Goal: Task Accomplishment & Management: Manage account settings

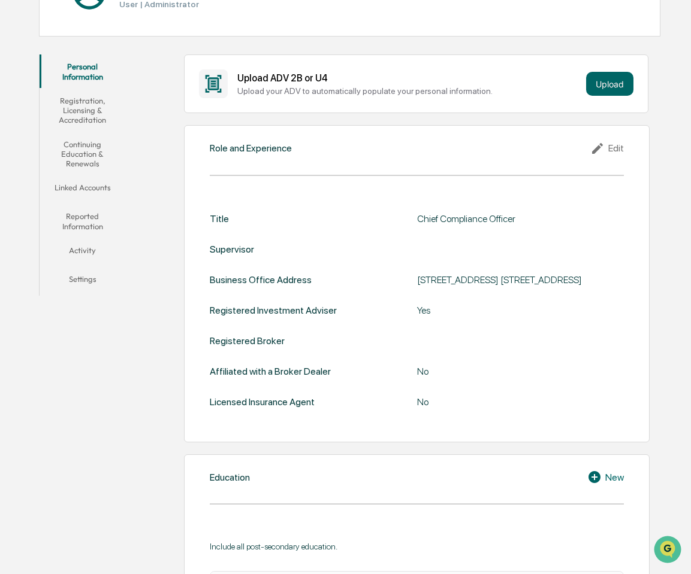
scroll to position [232, 0]
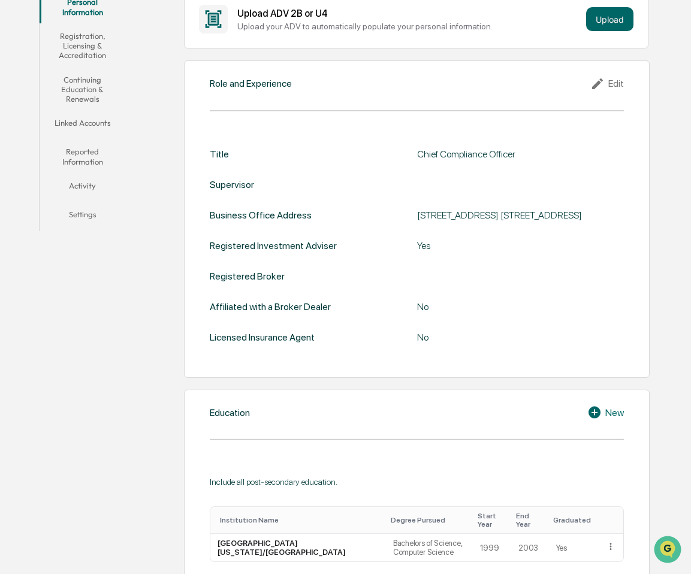
click at [611, 92] on div "Role and Experience Edit Title Chief Compliance Officer Supervisor Business Off…" at bounding box center [416, 218] width 465 height 317
click at [612, 86] on div "Edit" at bounding box center [607, 84] width 34 height 14
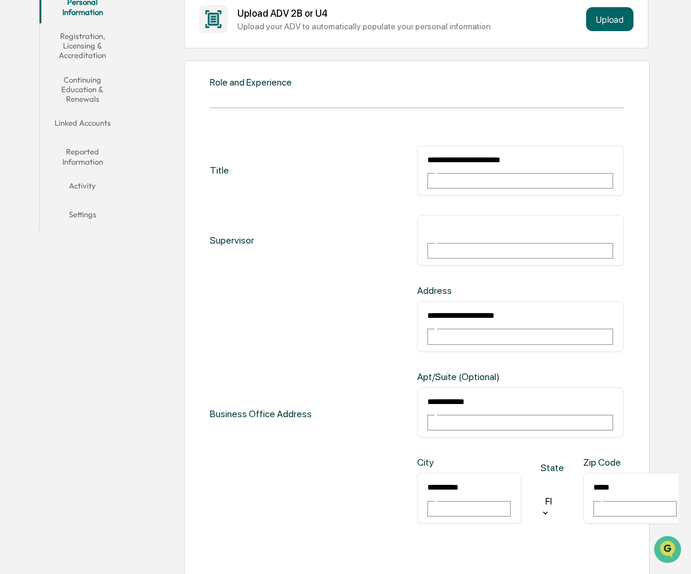
click at [417, 181] on div "**********" at bounding box center [417, 472] width 414 height 652
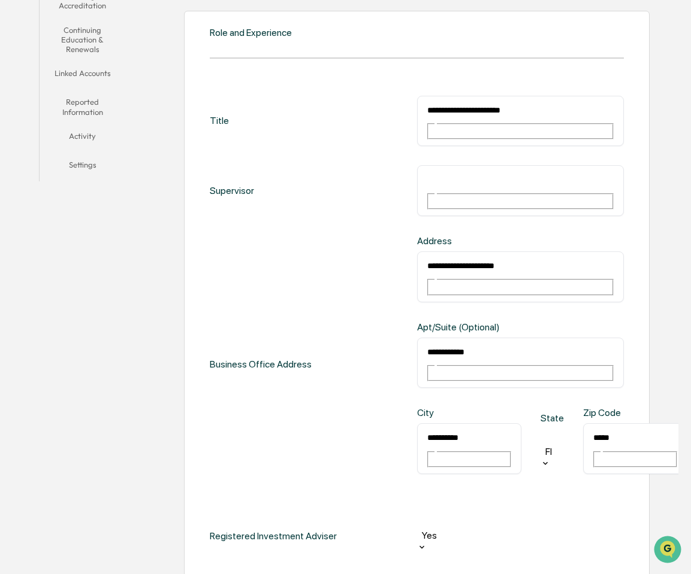
scroll to position [292, 0]
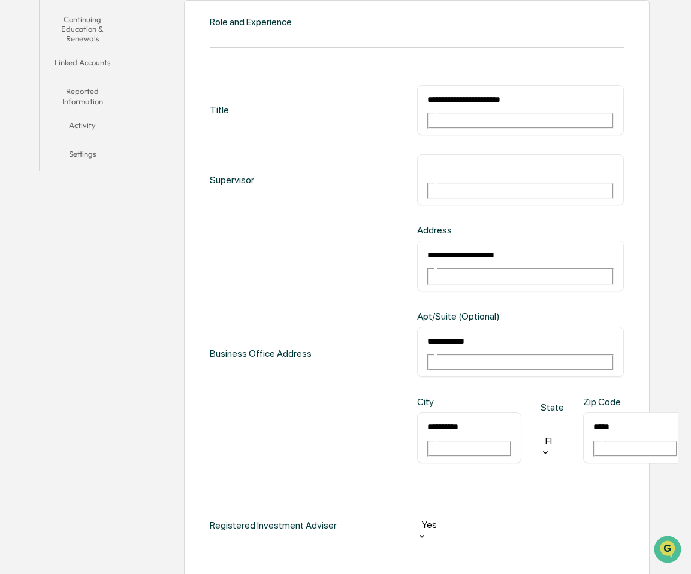
click at [489, 161] on input "text" at bounding box center [469, 169] width 86 height 16
type input "**********"
click at [305, 225] on div "Business Office Address" at bounding box center [261, 354] width 102 height 258
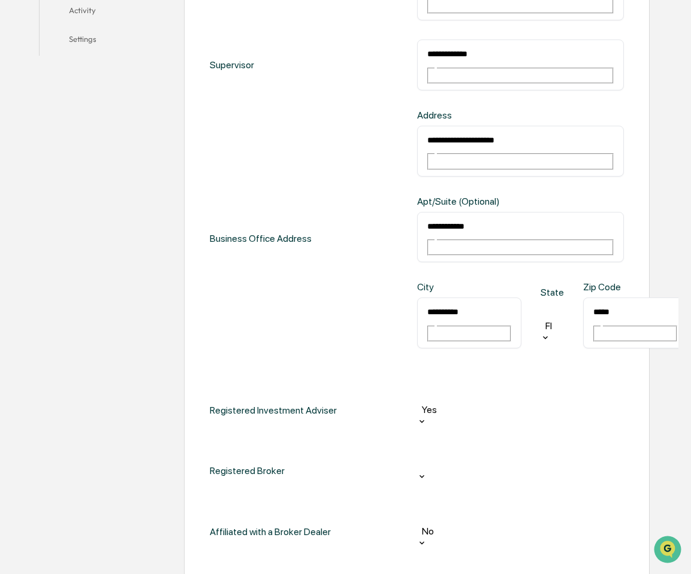
scroll to position [420, 0]
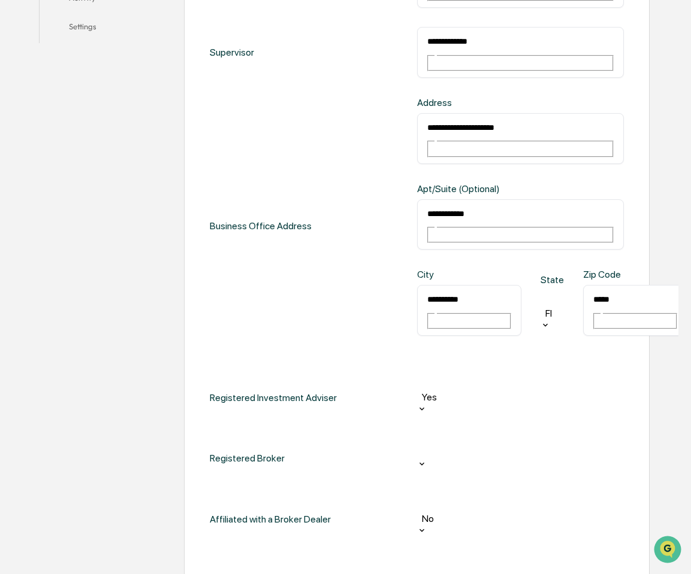
click at [512, 120] on input "**********" at bounding box center [469, 128] width 86 height 16
type input "**********"
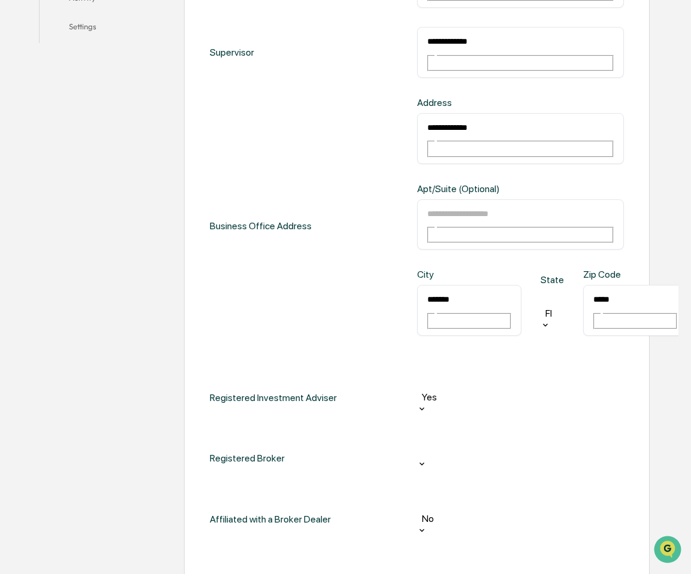
type input "*******"
type input "**"
type input "*****"
click at [325, 254] on div "**********" at bounding box center [417, 283] width 414 height 652
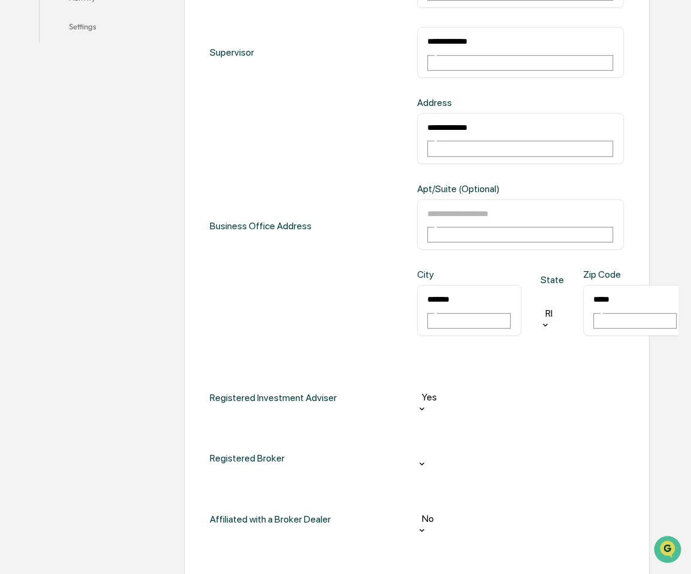
click at [430, 443] on div at bounding box center [520, 450] width 195 height 14
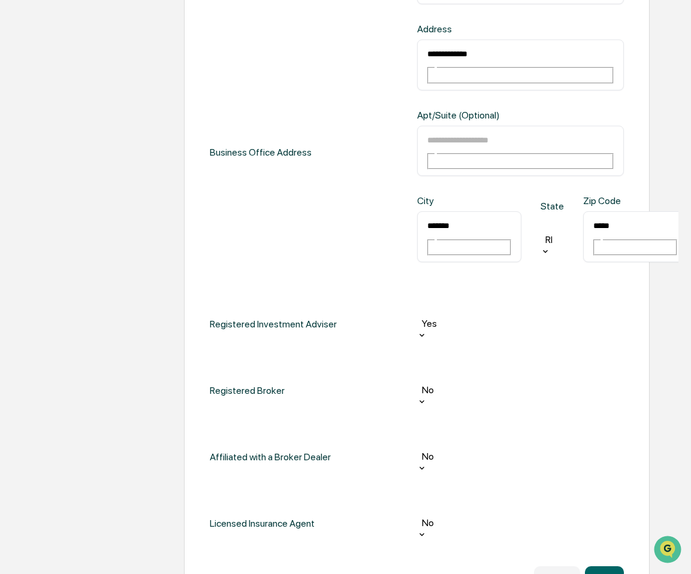
scroll to position [504, 0]
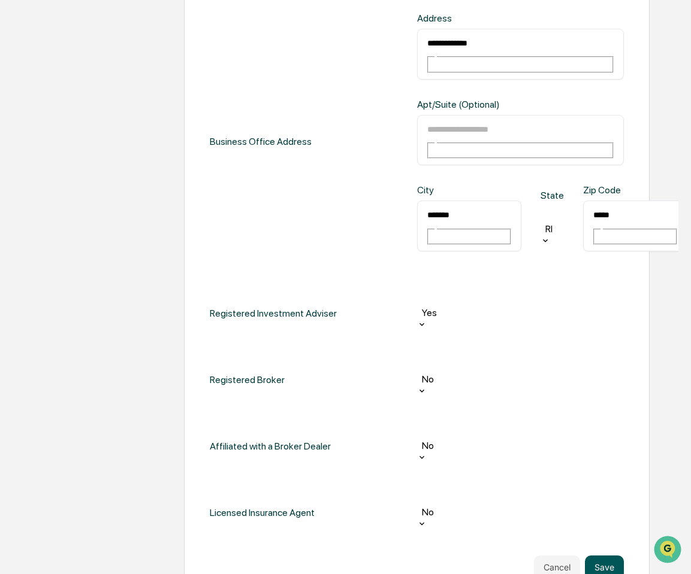
click at [592, 556] on button "Save" at bounding box center [604, 568] width 39 height 24
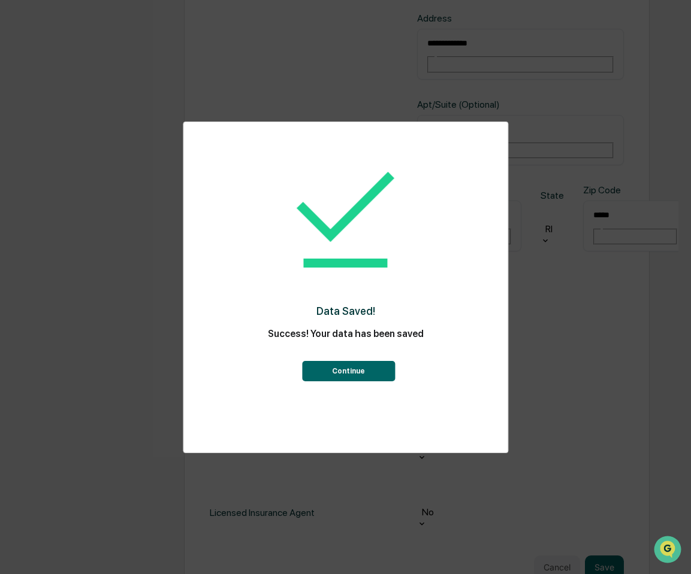
click at [351, 364] on button "Continue" at bounding box center [348, 371] width 93 height 20
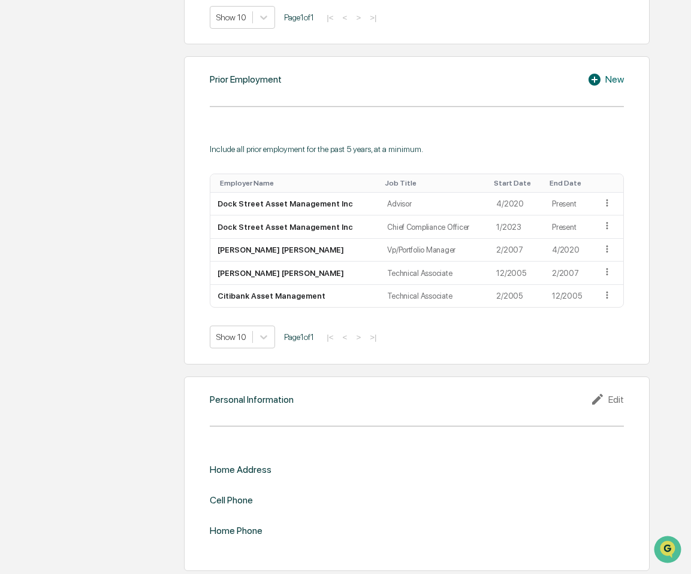
scroll to position [806, 0]
click at [607, 393] on icon at bounding box center [599, 400] width 18 height 14
click at [467, 478] on div "​" at bounding box center [520, 503] width 207 height 51
click at [467, 485] on input "text" at bounding box center [469, 493] width 86 height 16
type input "**********"
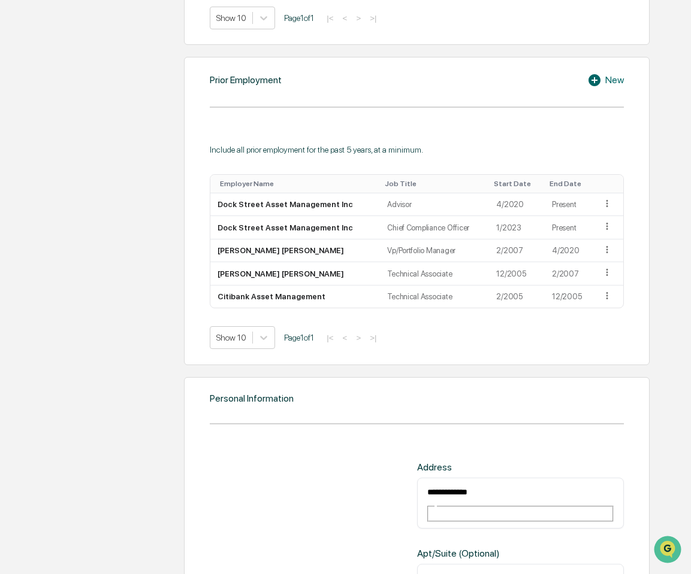
scroll to position [1036, 0]
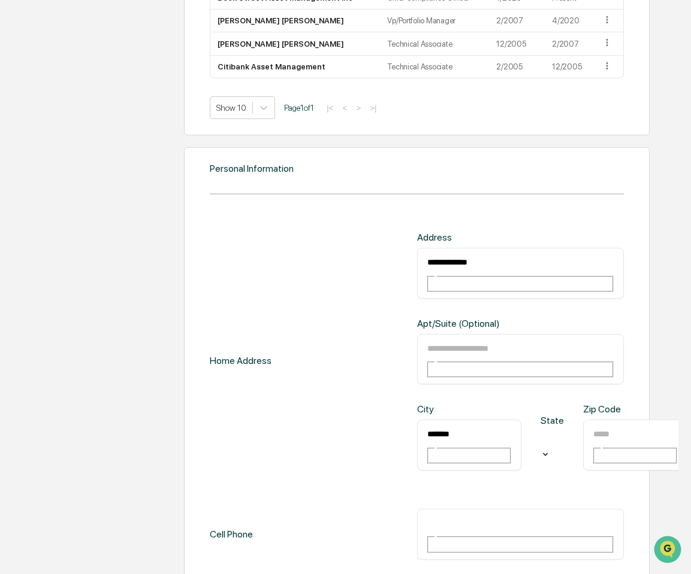
type input "*******"
type input "**"
type input "*****"
click at [470, 516] on input "text" at bounding box center [469, 524] width 86 height 16
type input "**********"
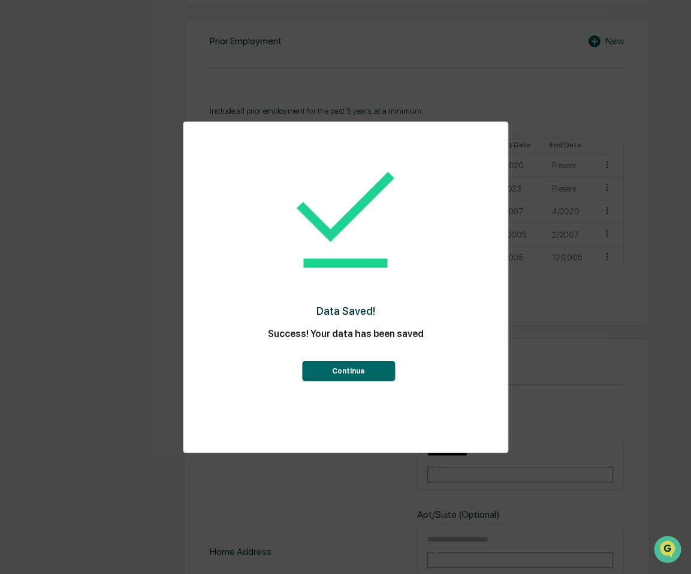
click at [338, 378] on button "Continue" at bounding box center [348, 371] width 93 height 20
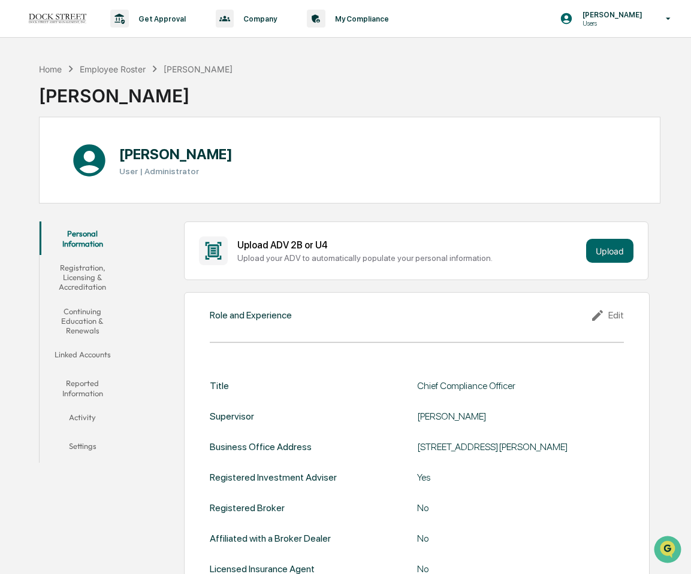
scroll to position [0, 0]
click at [81, 284] on button "Registration, Licensing & Accreditation" at bounding box center [83, 278] width 86 height 44
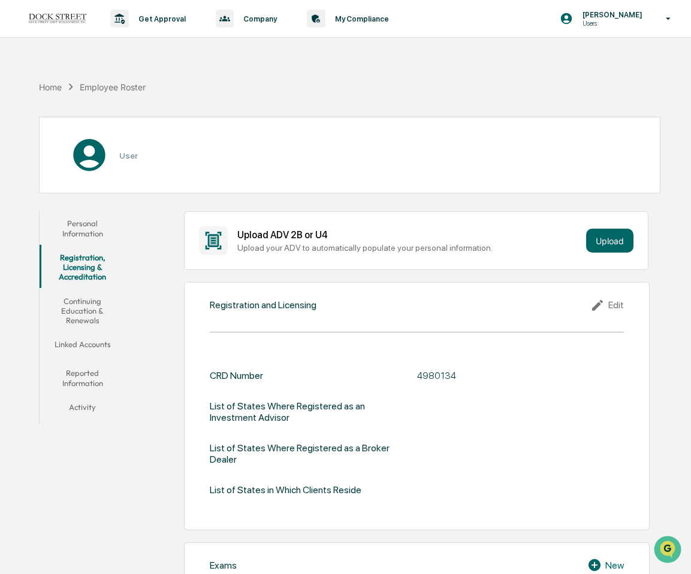
click at [83, 308] on button "Continuing Education & Renewals" at bounding box center [83, 311] width 86 height 44
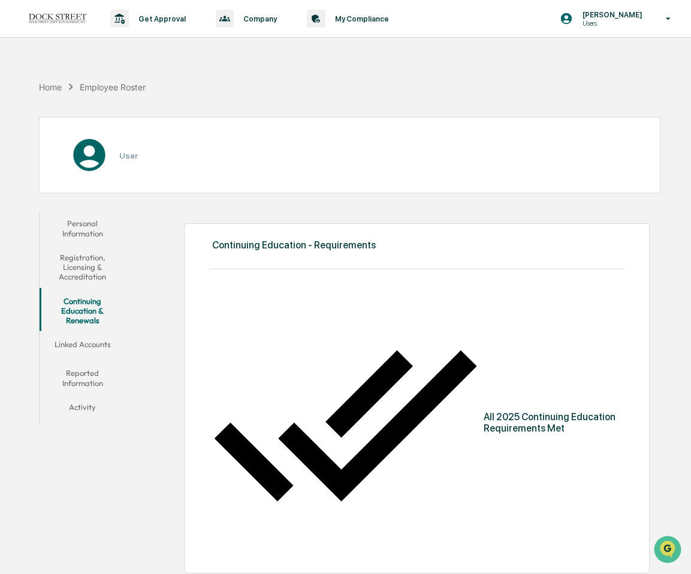
click at [84, 277] on button "Registration, Licensing & Accreditation" at bounding box center [83, 268] width 86 height 44
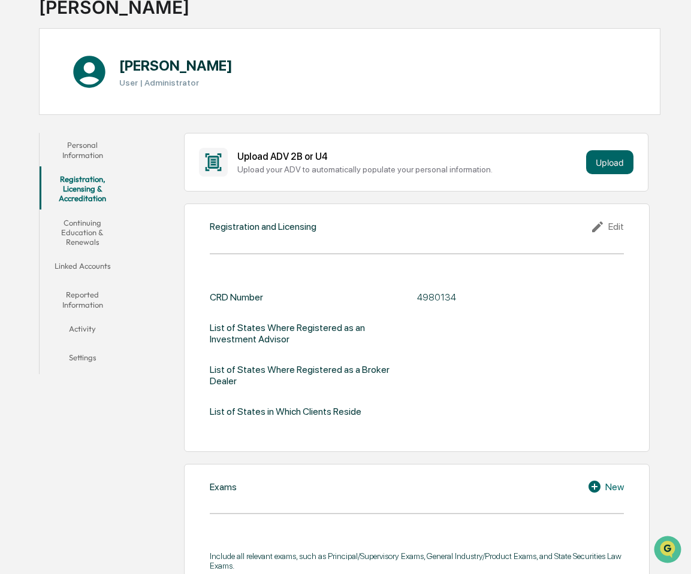
scroll to position [90, 0]
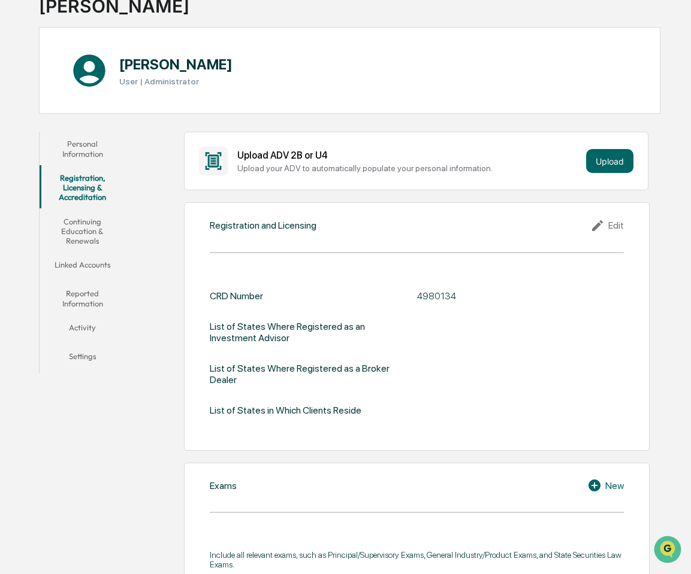
click at [517, 287] on div "CRD Number 4980134 List of States Where Registered as an Investment Advisor Lis…" at bounding box center [417, 354] width 414 height 163
click at [582, 233] on div "Registration and Licensing Edit CRD Number 4980134 List of States Where Registe…" at bounding box center [416, 326] width 465 height 249
click at [602, 229] on icon at bounding box center [599, 226] width 18 height 14
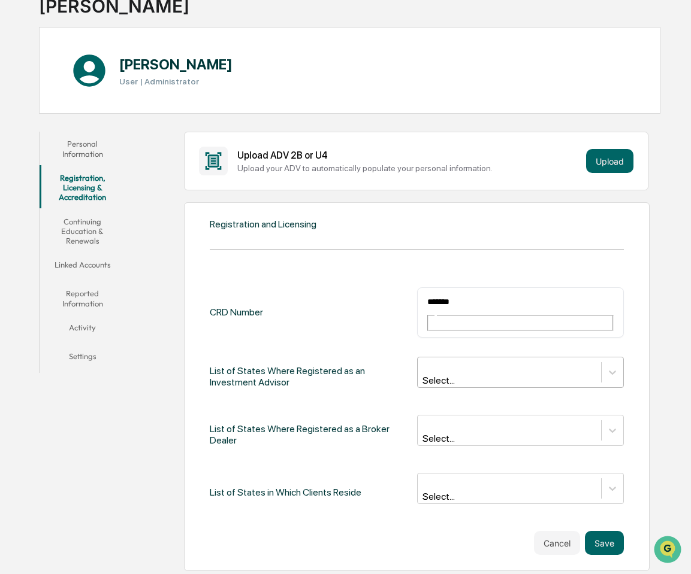
click at [470, 360] on div at bounding box center [508, 367] width 171 height 14
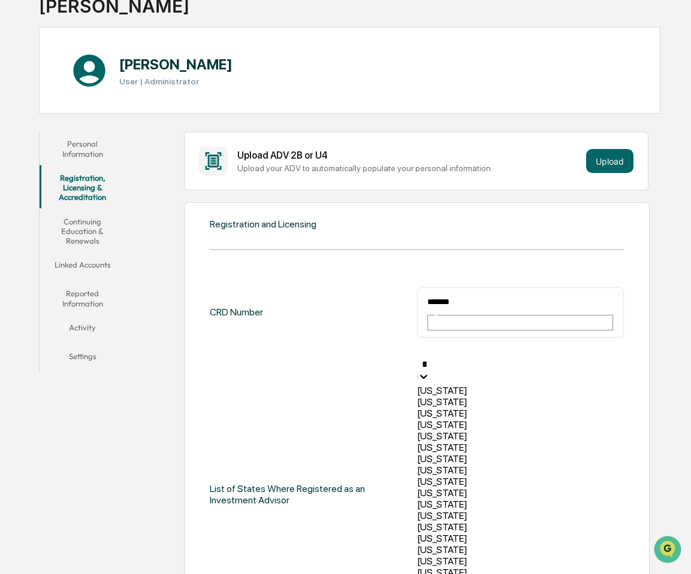
type input "**"
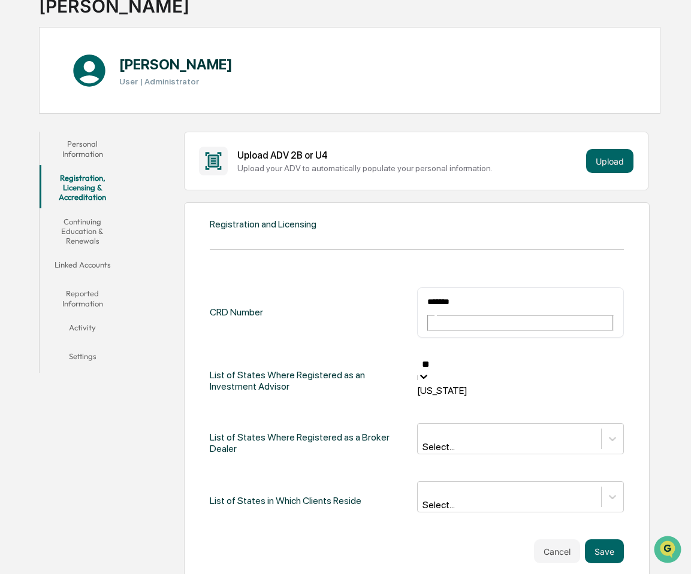
click at [465, 385] on div "Rhode Island" at bounding box center [520, 390] width 207 height 11
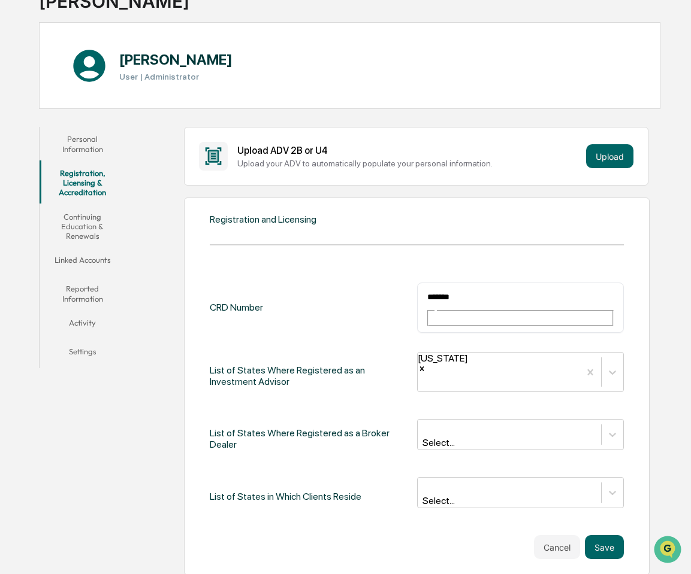
scroll to position [104, 0]
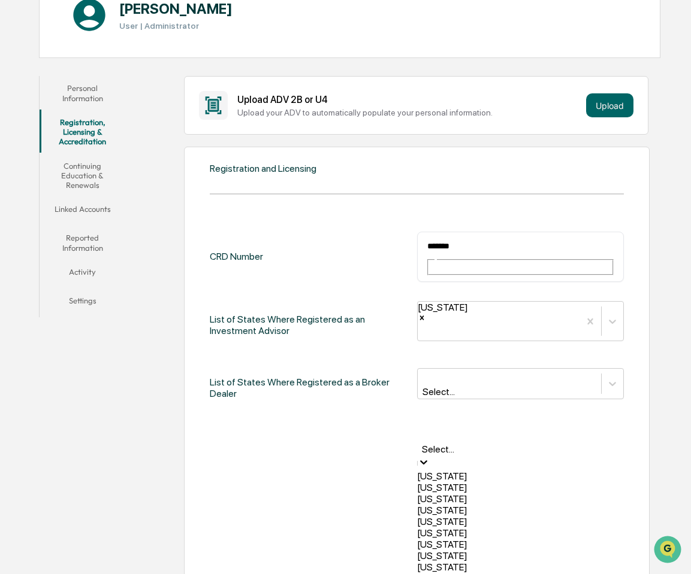
scroll to position [0, 0]
click at [440, 505] on div "Arkansas" at bounding box center [520, 510] width 207 height 11
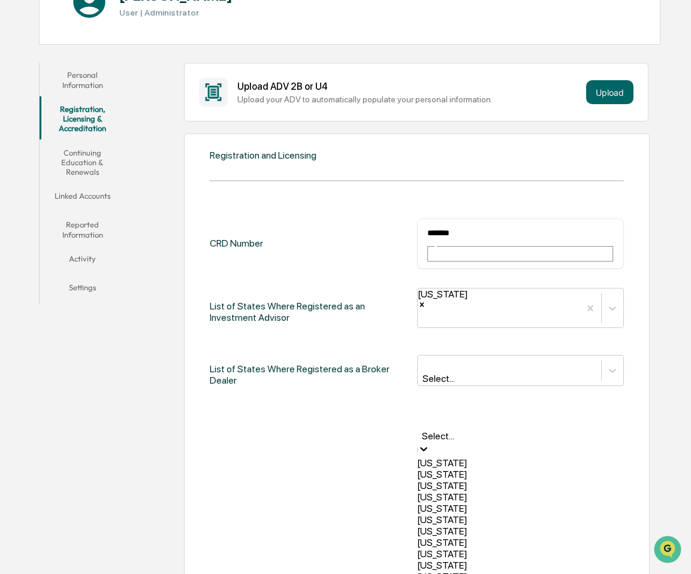
scroll to position [159, 0]
click at [455, 491] on div "Arkansas" at bounding box center [520, 496] width 207 height 11
click at [454, 500] on div "California" at bounding box center [520, 505] width 207 height 11
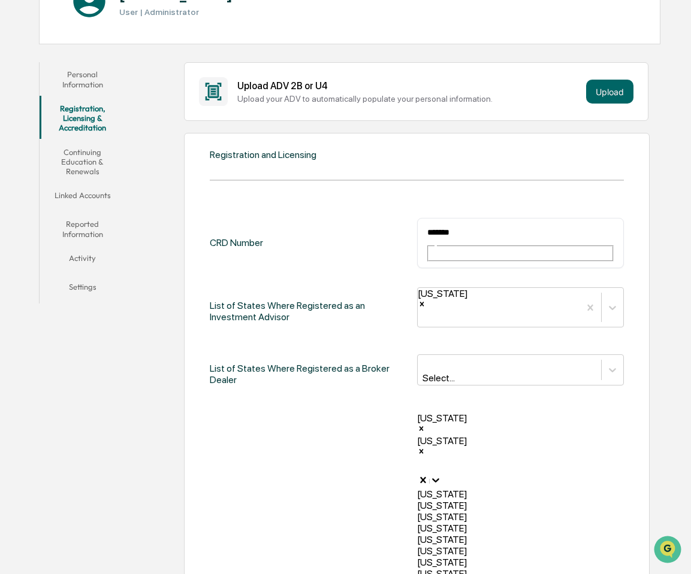
click at [454, 523] on div "Colorado" at bounding box center [520, 528] width 207 height 11
click at [452, 546] on div "Connecticut" at bounding box center [520, 551] width 207 height 11
click at [456, 574] on div "Florida" at bounding box center [520, 585] width 207 height 11
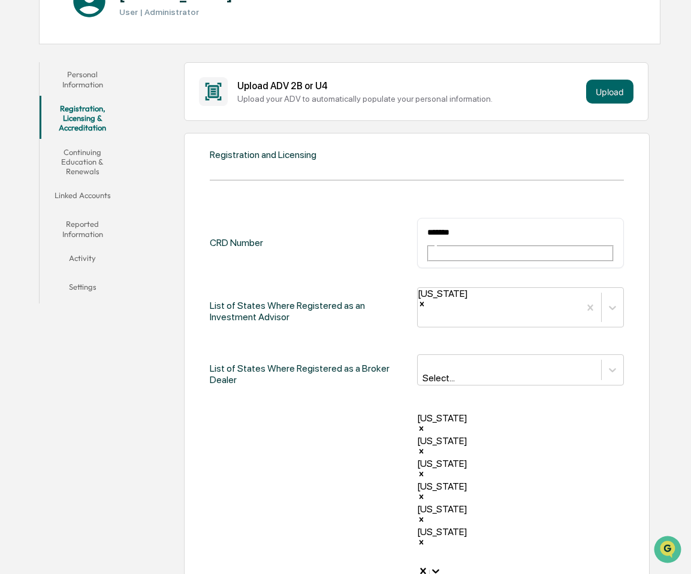
scroll to position [25, 0]
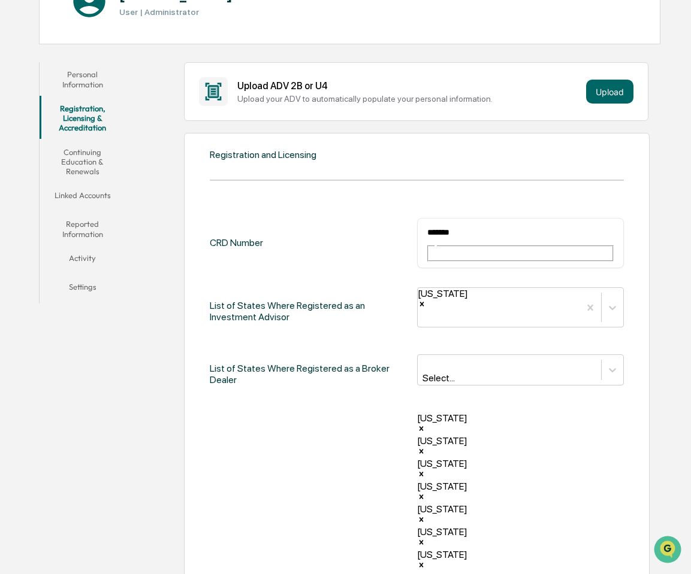
scroll to position [225, 0]
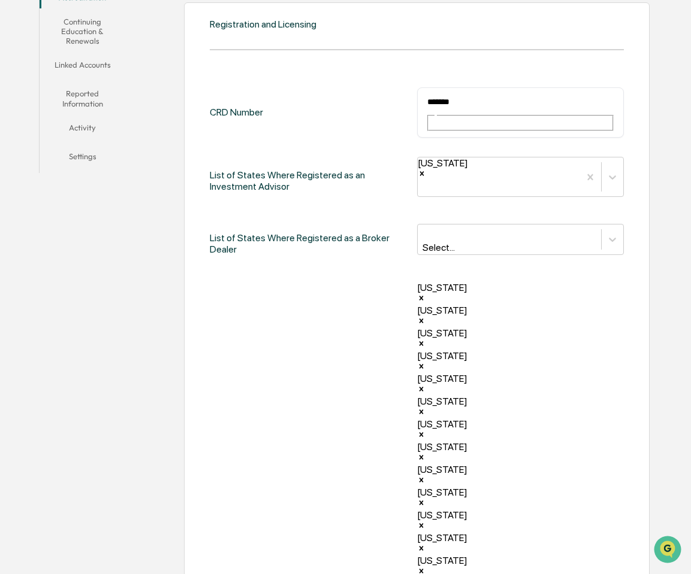
scroll to position [258, 0]
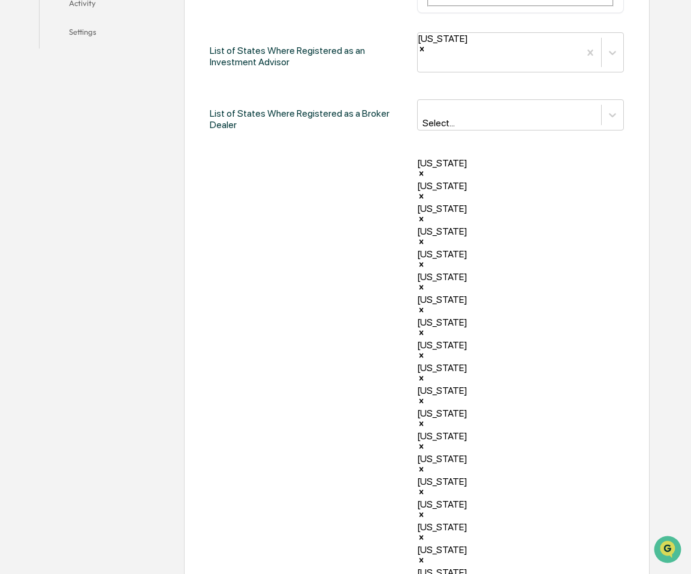
scroll to position [286, 0]
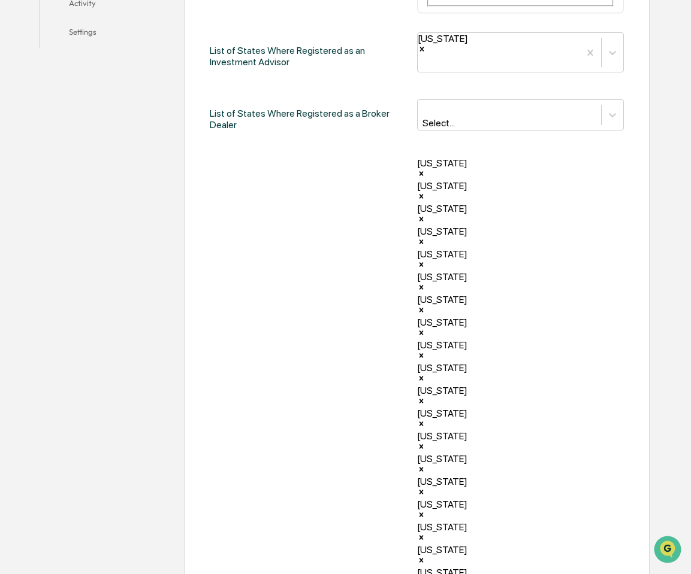
scroll to position [244, 0]
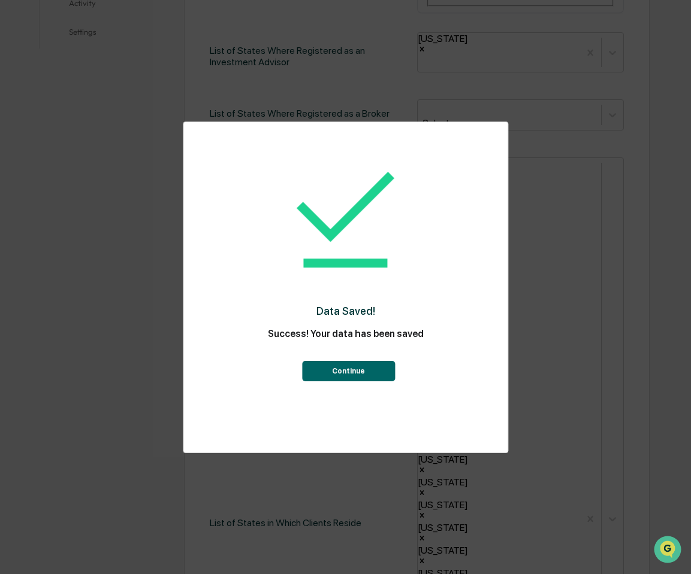
click at [371, 365] on button "Continue" at bounding box center [348, 371] width 93 height 20
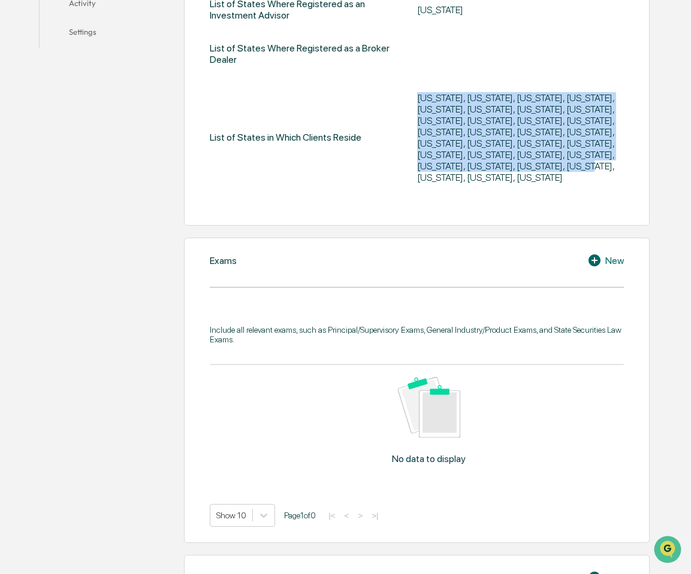
drag, startPoint x: 419, startPoint y: 95, endPoint x: 568, endPoint y: 172, distance: 167.7
click at [568, 172] on div "Arkansas, California, Colorado, Connecticut, Florida, Georgia, Illinois, Iowa, …" at bounding box center [520, 137] width 207 height 107
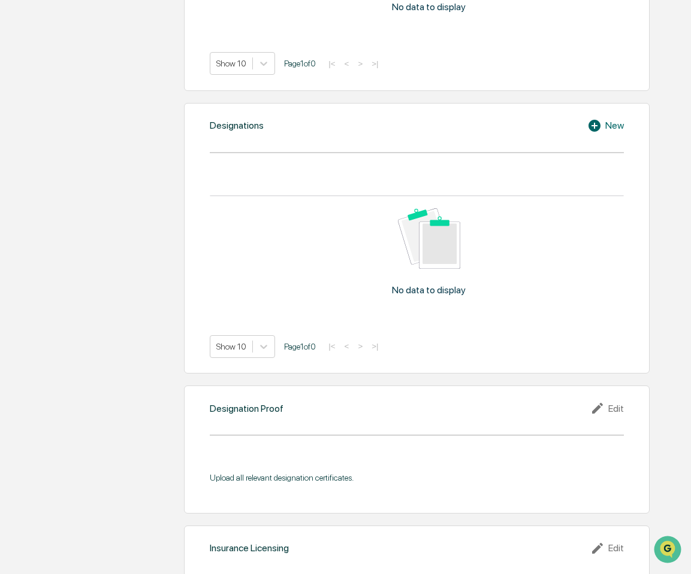
scroll to position [878, 0]
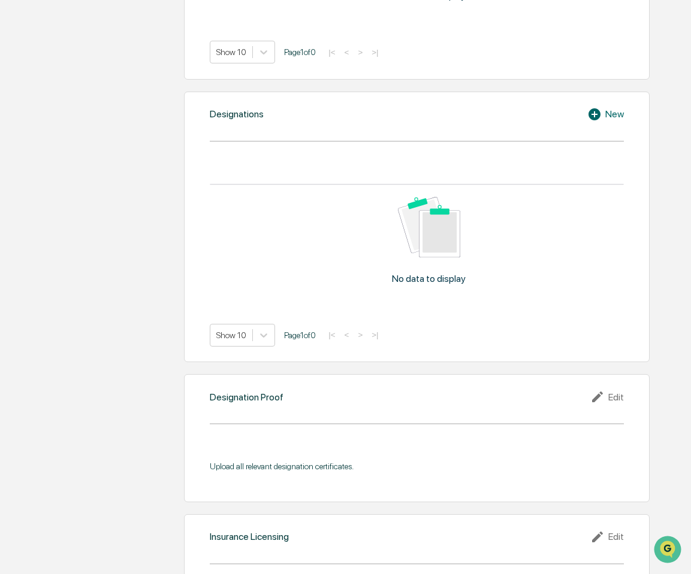
click at [603, 122] on icon at bounding box center [596, 114] width 18 height 14
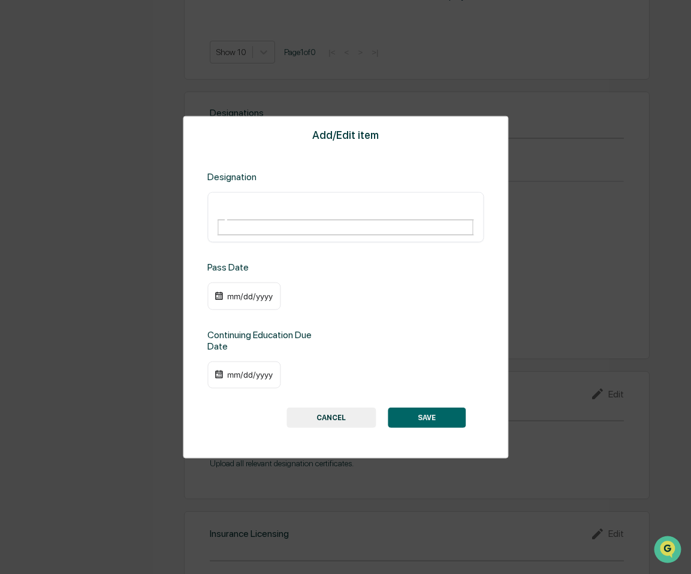
click at [302, 205] on input "text" at bounding box center [259, 206] width 86 height 16
type input "**********"
click at [250, 292] on div "mm/dd/yyyy" at bounding box center [250, 297] width 48 height 10
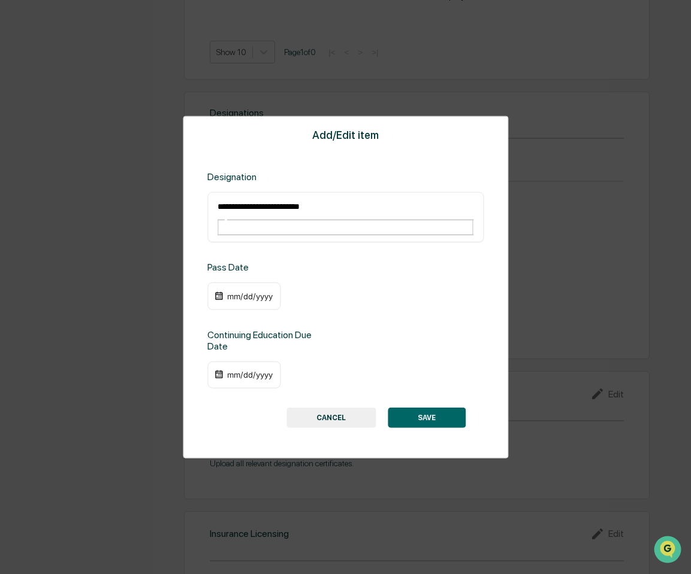
click at [271, 335] on div "Continuing Education Due Date mm/dd/yyyy" at bounding box center [345, 359] width 276 height 60
click at [252, 370] on div "mm/dd/yyyy" at bounding box center [250, 375] width 48 height 10
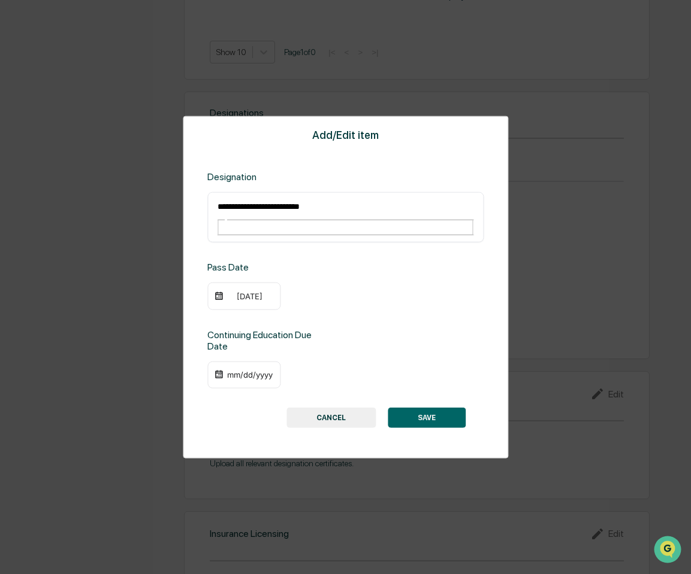
click at [269, 370] on div "[DATE]" at bounding box center [250, 375] width 48 height 10
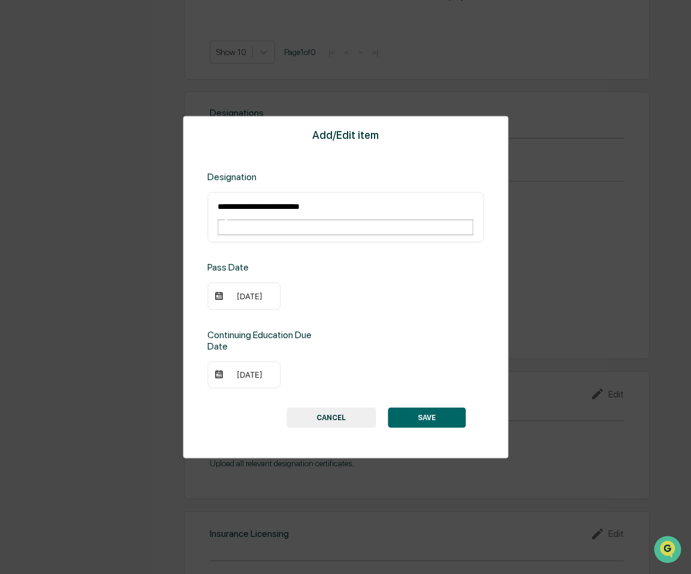
click at [427, 408] on button "SAVE" at bounding box center [427, 418] width 78 height 20
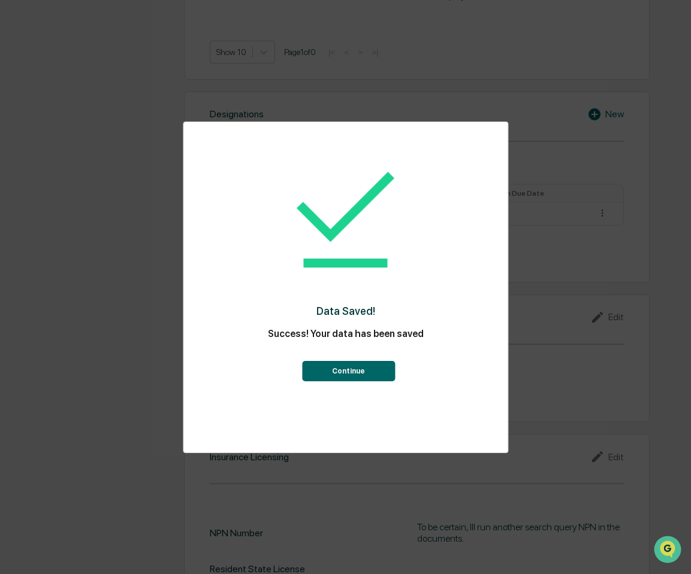
click at [362, 366] on button "Continue" at bounding box center [348, 371] width 93 height 20
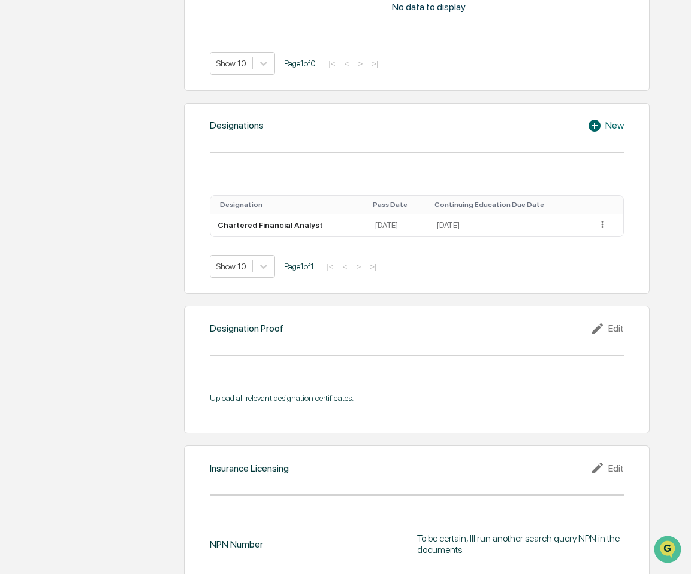
scroll to position [866, 0]
click at [621, 134] on div "New" at bounding box center [605, 127] width 37 height 14
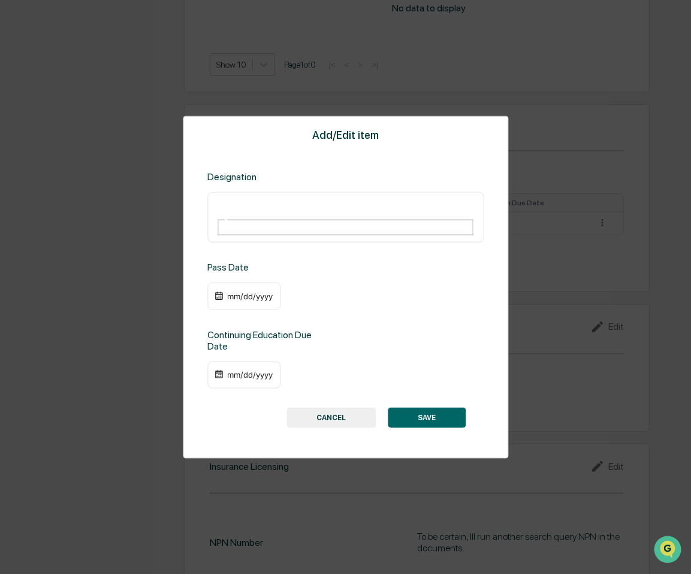
click at [356, 218] on div "​" at bounding box center [345, 217] width 276 height 51
click at [302, 213] on input "text" at bounding box center [259, 206] width 86 height 16
type input "**********"
click at [234, 283] on div "mm/dd/yyyy" at bounding box center [243, 297] width 73 height 28
click at [246, 292] on div "mm/dd/yyyy" at bounding box center [250, 297] width 48 height 10
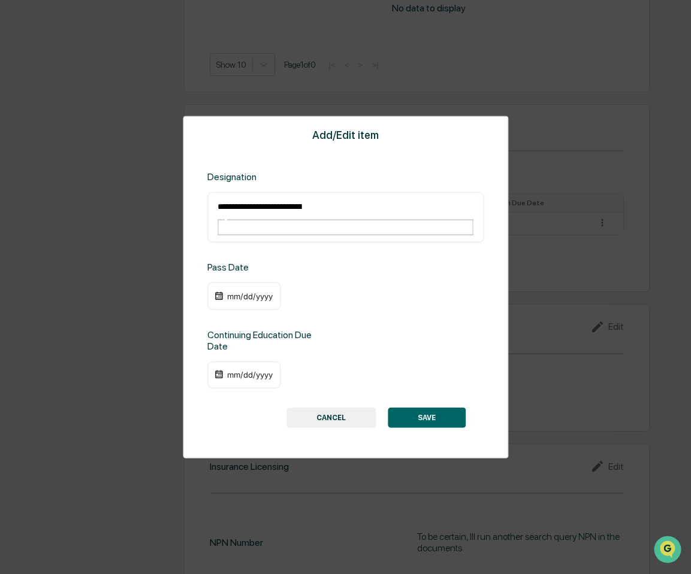
click at [255, 292] on div "09/25/2009" at bounding box center [250, 297] width 48 height 10
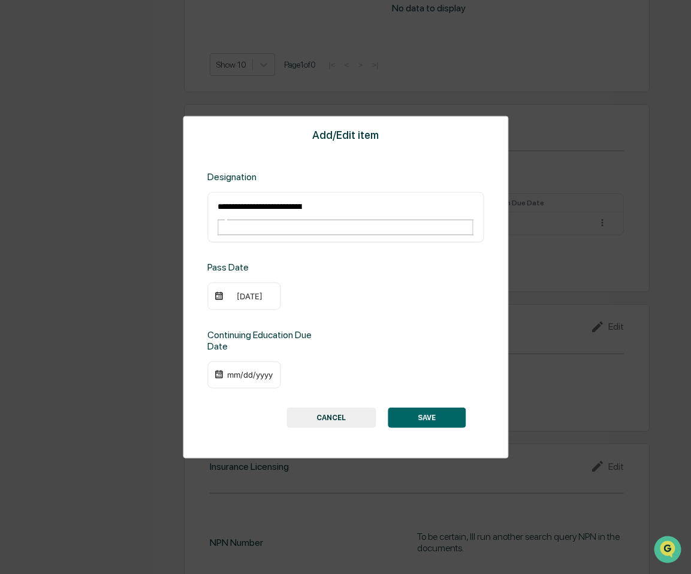
click at [341, 361] on div "mm/dd/yyyy" at bounding box center [345, 375] width 276 height 28
click at [424, 408] on button "SAVE" at bounding box center [427, 418] width 78 height 20
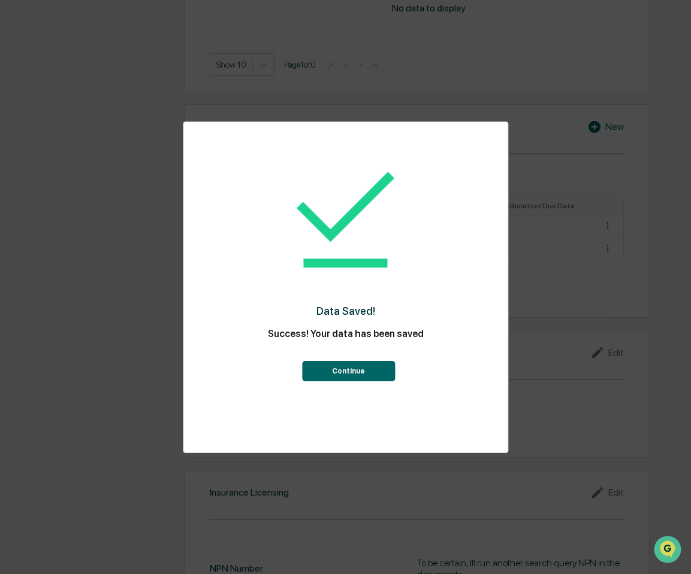
click at [341, 357] on div "Continue" at bounding box center [345, 364] width 276 height 34
click at [345, 368] on button "Continue" at bounding box center [348, 371] width 93 height 20
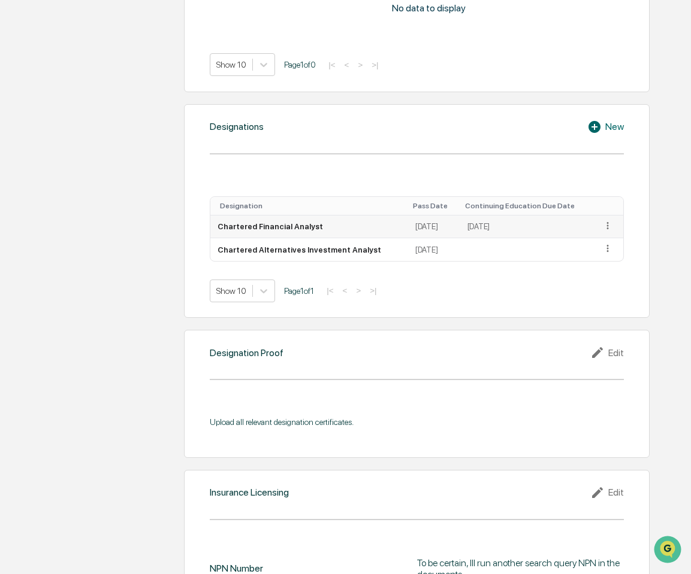
click at [606, 232] on icon at bounding box center [607, 225] width 11 height 11
click at [585, 252] on div "Edit" at bounding box center [593, 242] width 38 height 19
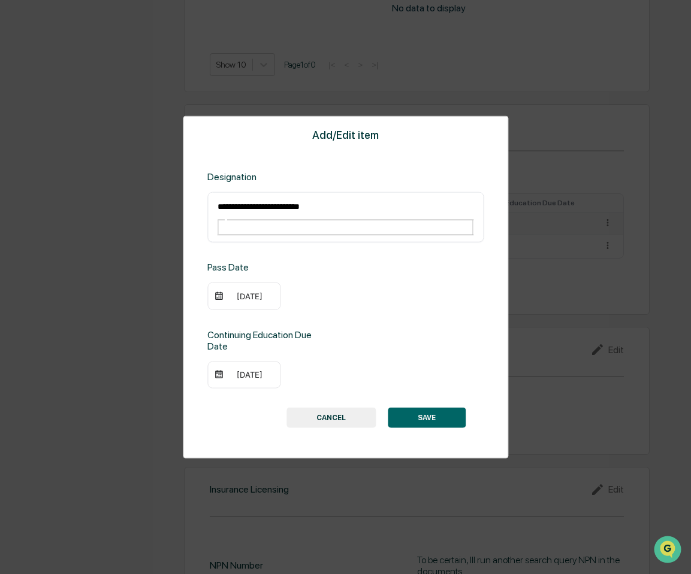
click at [238, 292] on div "09/25/2011" at bounding box center [250, 297] width 48 height 10
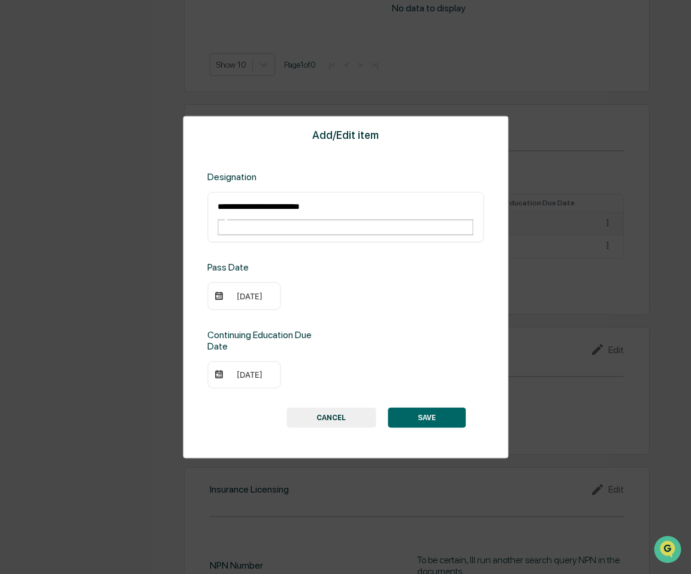
click at [371, 298] on div "**********" at bounding box center [345, 287] width 325 height 343
click at [422, 408] on button "SAVE" at bounding box center [427, 418] width 78 height 20
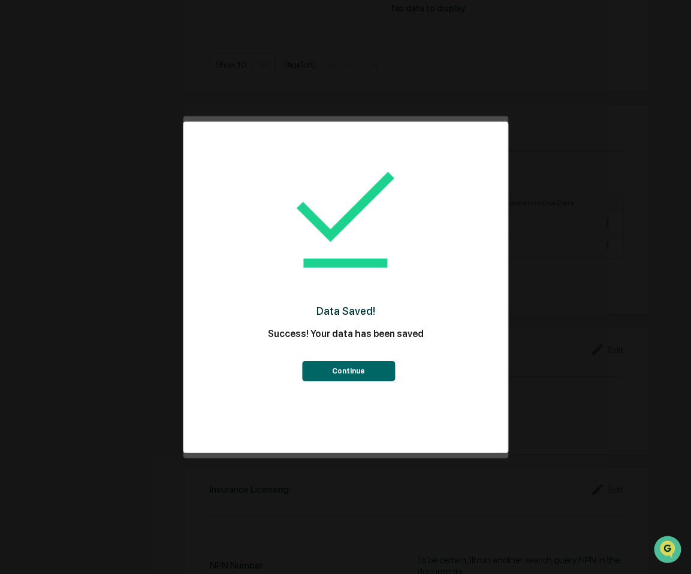
click at [354, 359] on div "Continue" at bounding box center [345, 364] width 276 height 34
click at [354, 362] on button "Continue" at bounding box center [348, 371] width 93 height 20
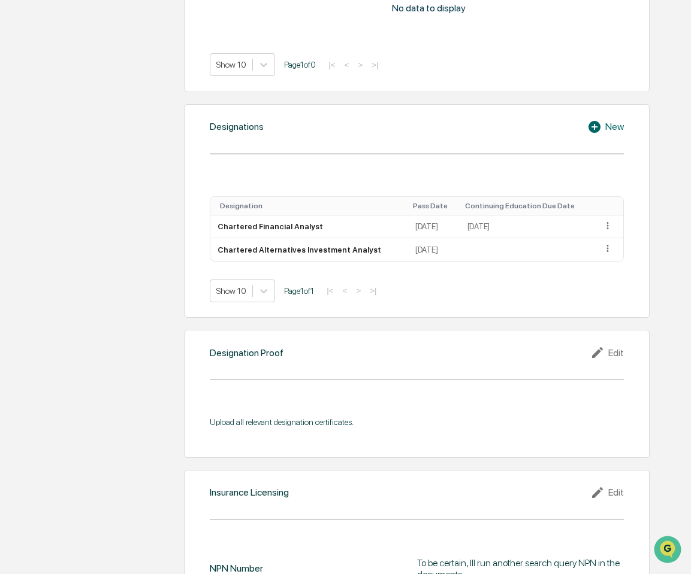
click at [601, 356] on icon at bounding box center [599, 353] width 18 height 14
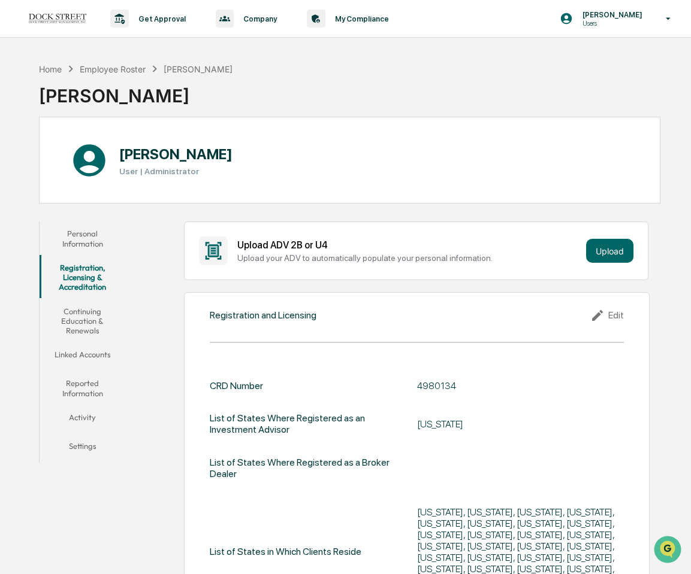
scroll to position [0, 0]
click at [81, 316] on button "Continuing Education & Renewals" at bounding box center [83, 321] width 86 height 44
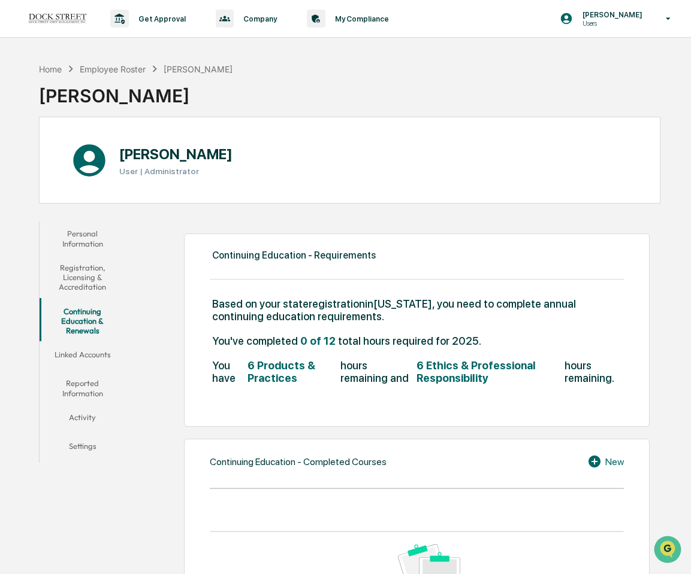
click at [93, 358] on button "Linked Accounts" at bounding box center [83, 357] width 86 height 29
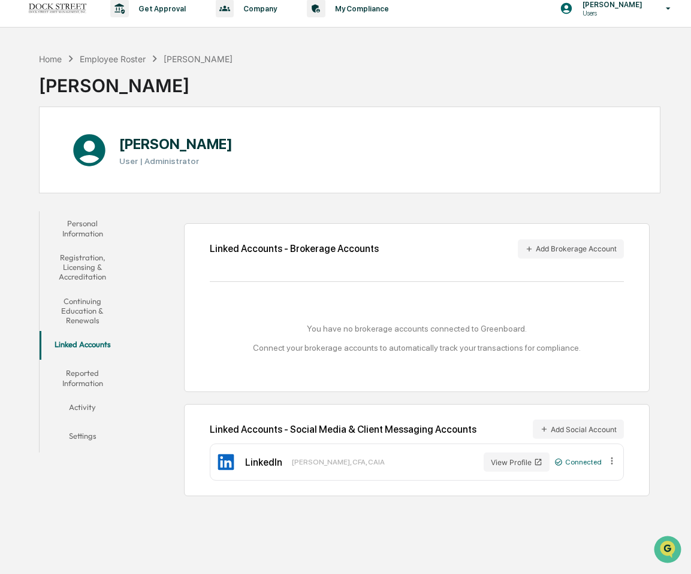
scroll to position [11, 0]
click at [527, 243] on button "Add Brokerage Account" at bounding box center [571, 248] width 106 height 19
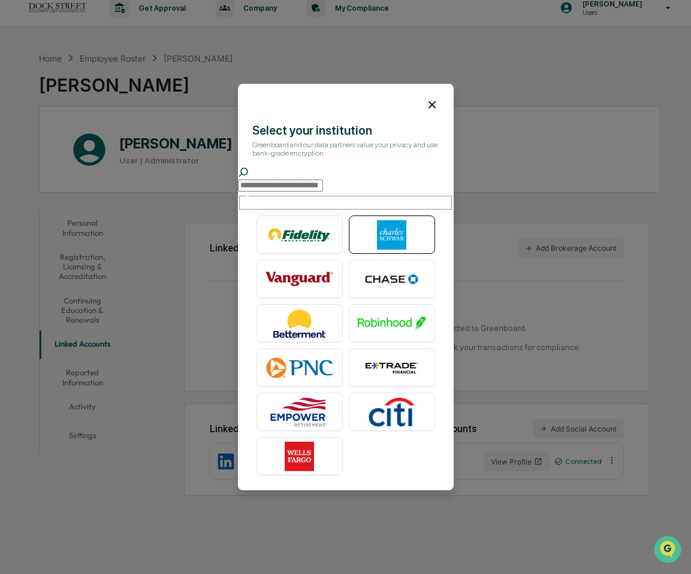
click at [397, 238] on img at bounding box center [392, 235] width 68 height 30
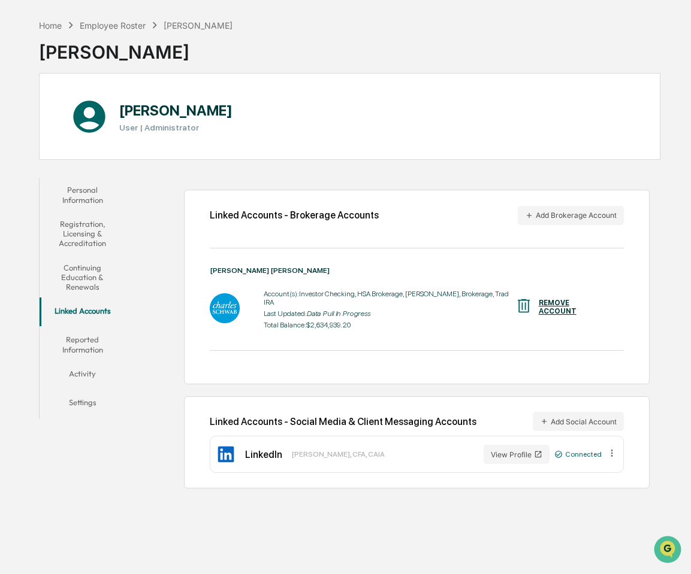
scroll to position [55, 0]
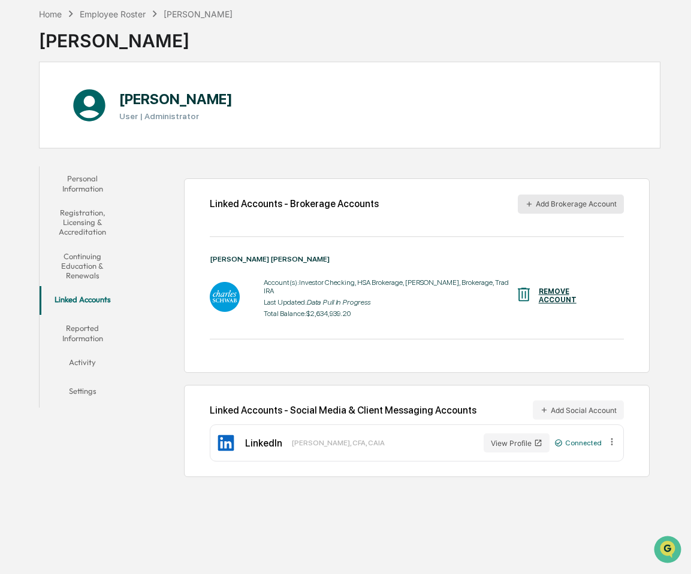
click at [562, 201] on button "Add Brokerage Account" at bounding box center [571, 204] width 106 height 19
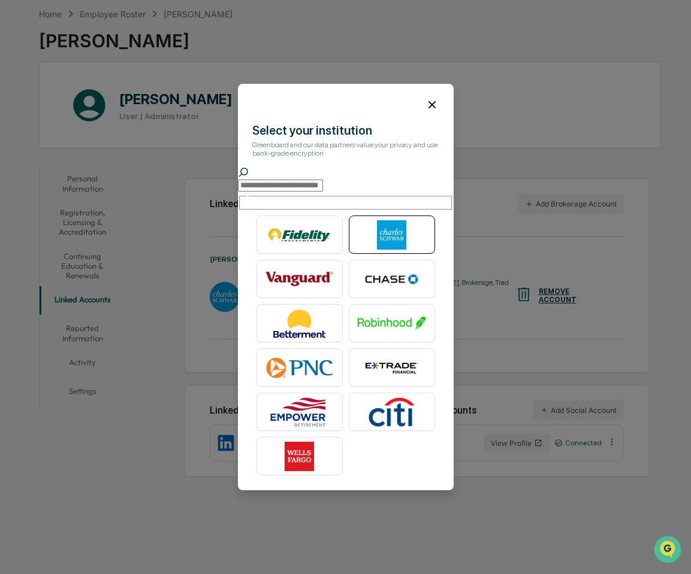
click at [400, 230] on img at bounding box center [392, 235] width 68 height 30
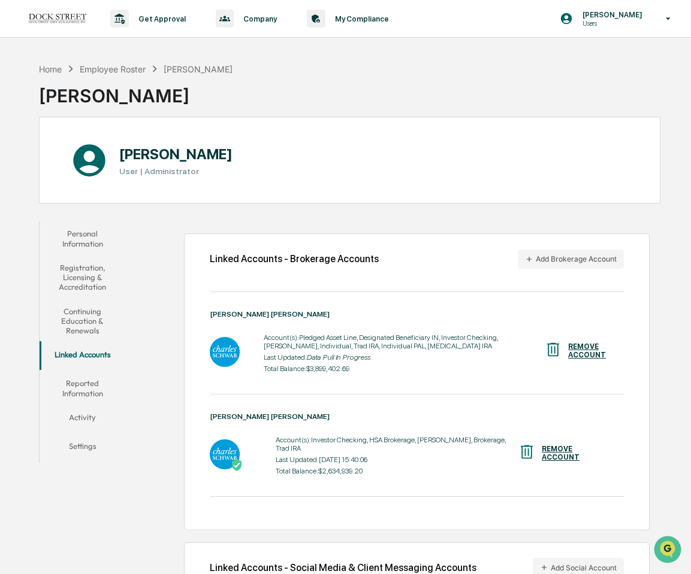
scroll to position [0, 0]
click at [95, 386] on button "Reported Information" at bounding box center [83, 388] width 86 height 34
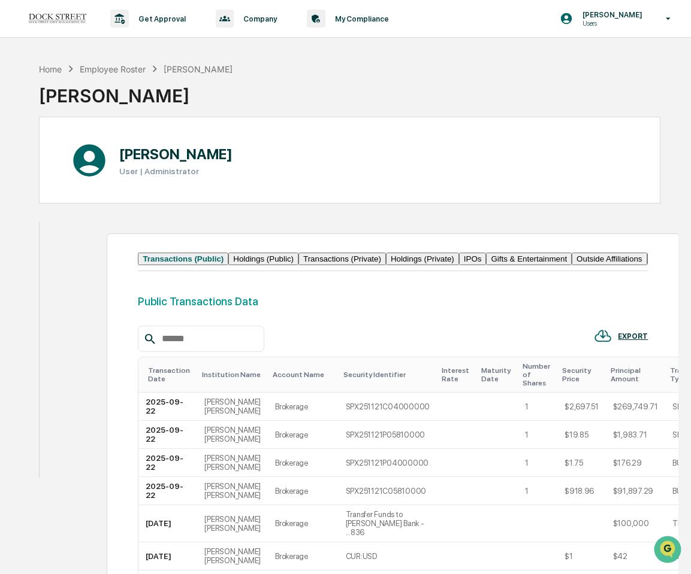
click at [386, 265] on button "Transactions (Private)" at bounding box center [341, 259] width 87 height 13
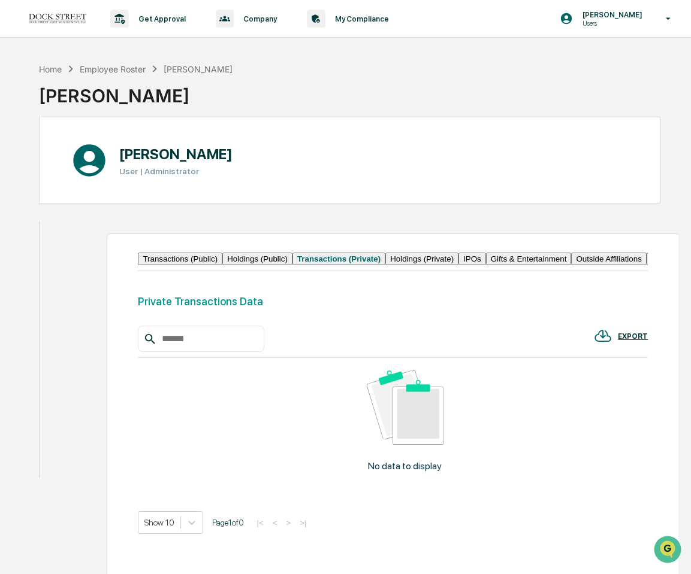
click at [89, 353] on button "Linked Accounts" at bounding box center [67, 370] width 54 height 34
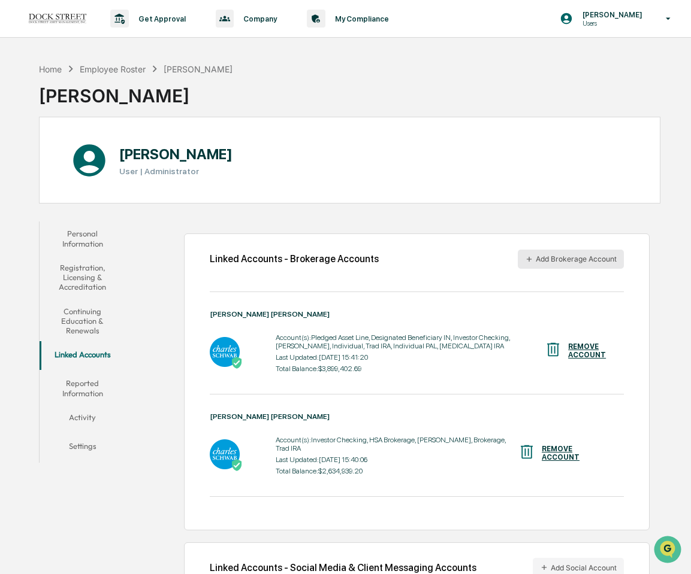
click at [562, 253] on button "Add Brokerage Account" at bounding box center [571, 259] width 106 height 19
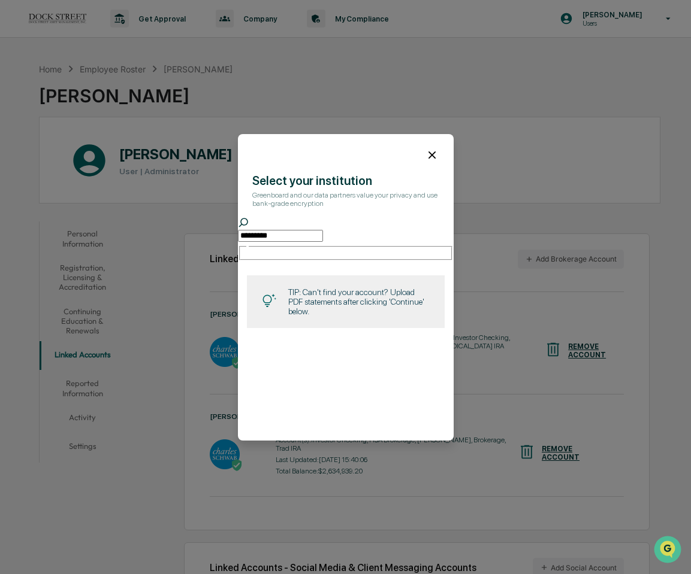
type input "*********"
drag, startPoint x: 375, startPoint y: 201, endPoint x: 426, endPoint y: 158, distance: 66.7
click at [426, 158] on icon at bounding box center [431, 155] width 13 height 13
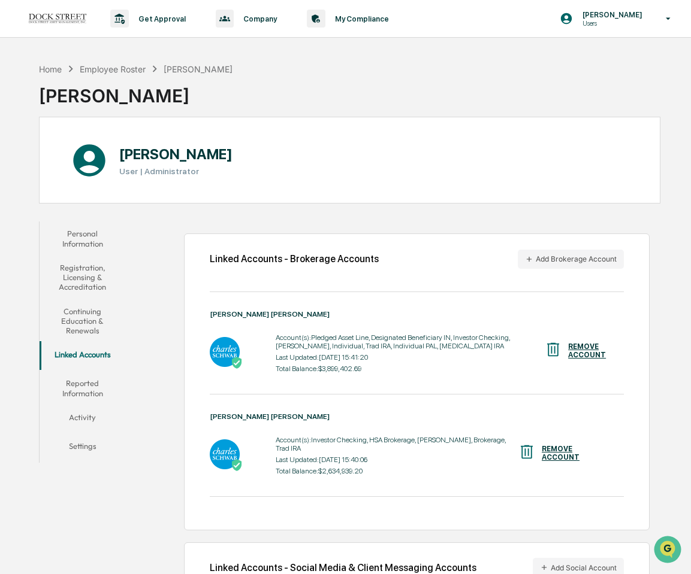
click at [84, 383] on button "Reported Information" at bounding box center [83, 388] width 86 height 34
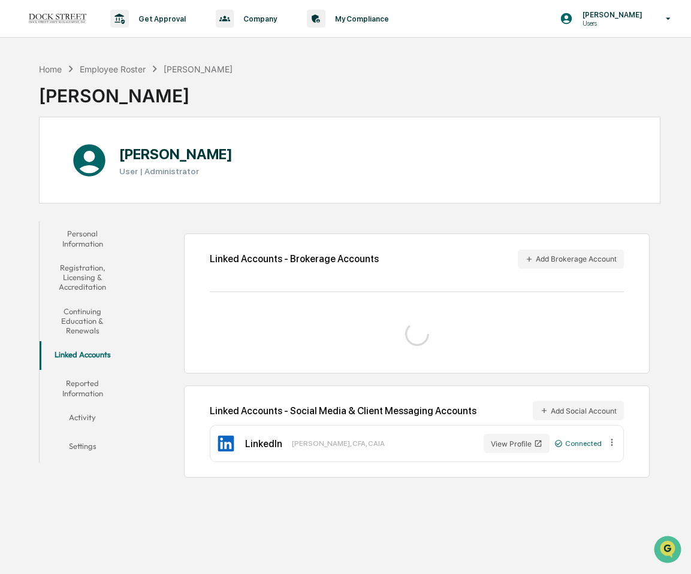
click at [85, 394] on button "Reported Information" at bounding box center [83, 388] width 86 height 34
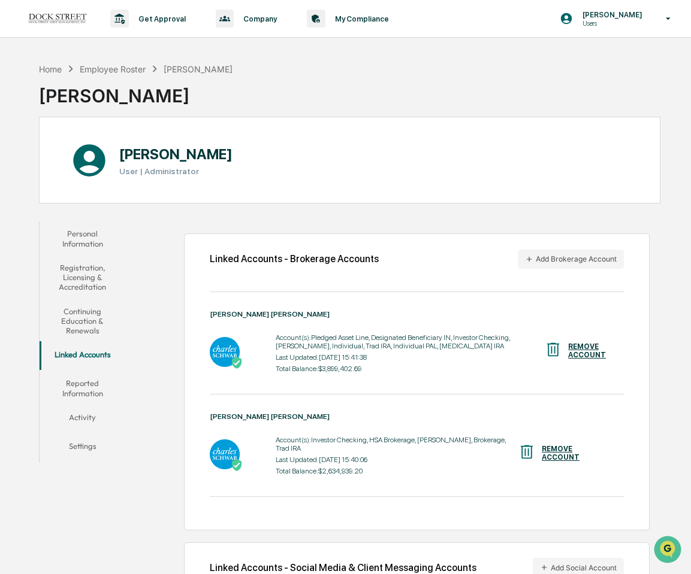
click at [86, 420] on button "Activity" at bounding box center [83, 420] width 86 height 29
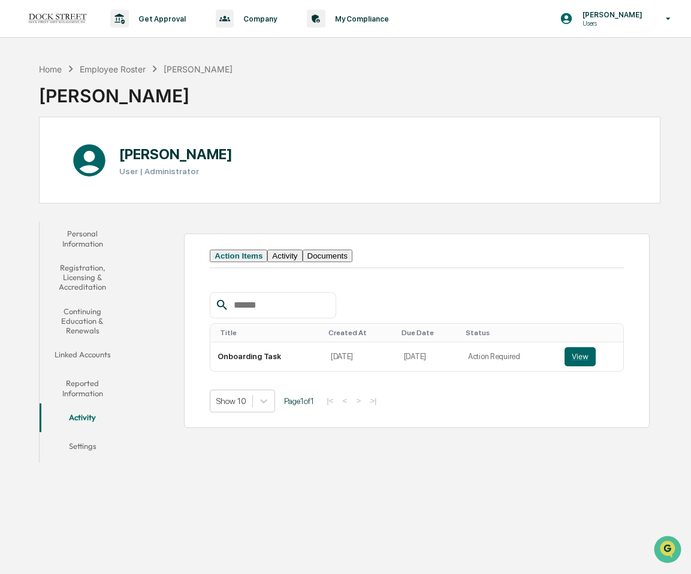
click at [83, 441] on button "Settings" at bounding box center [83, 448] width 86 height 29
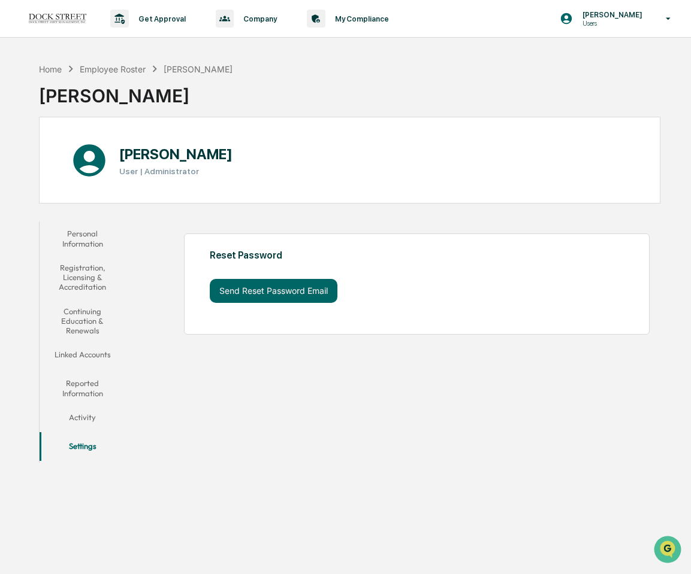
click at [81, 422] on button "Activity" at bounding box center [83, 420] width 86 height 29
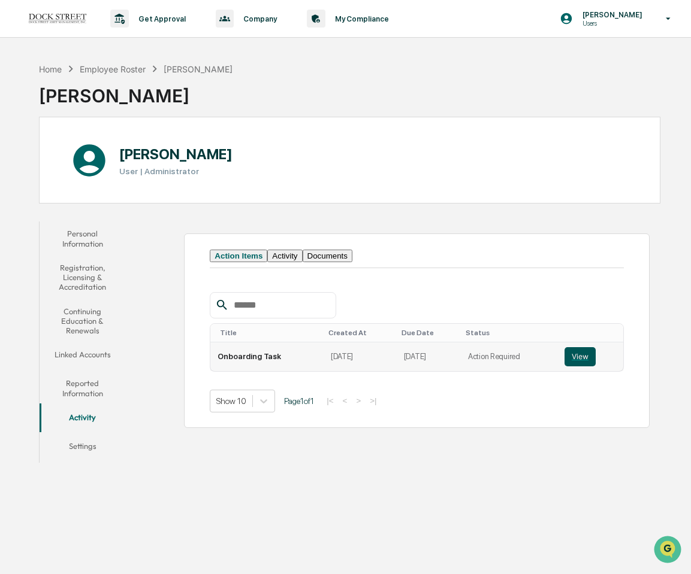
click at [574, 367] on button "View" at bounding box center [579, 356] width 31 height 19
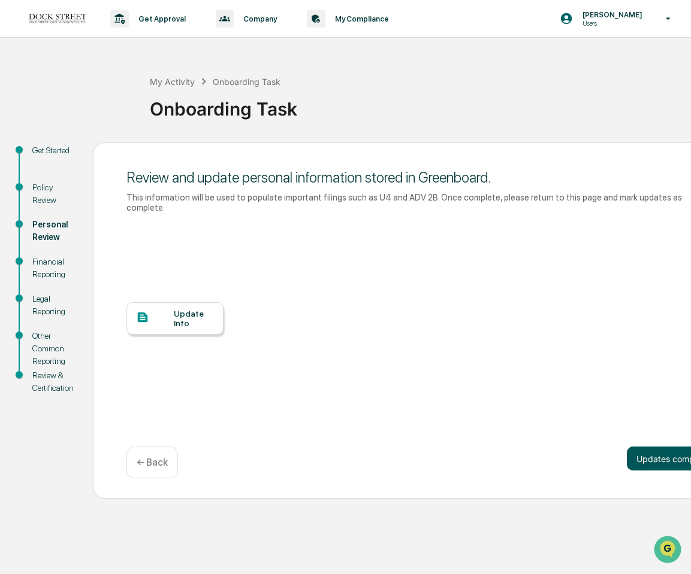
click at [655, 454] on button "Updates complete" at bounding box center [673, 459] width 92 height 24
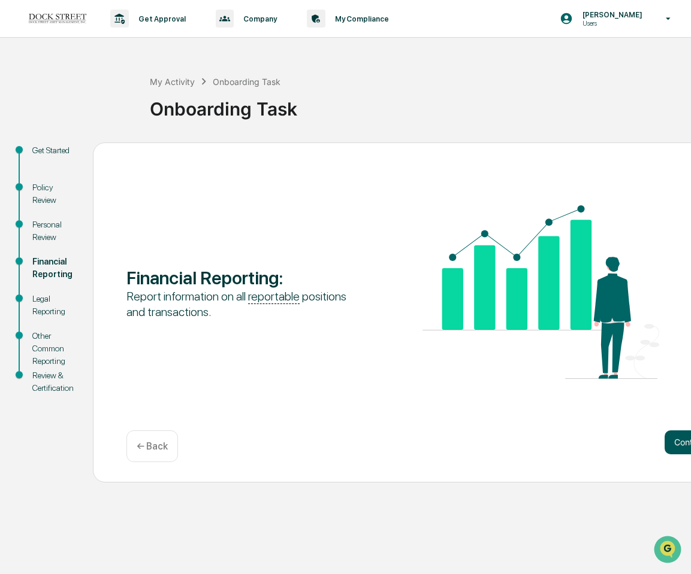
click at [682, 453] on button "Continue" at bounding box center [691, 443] width 54 height 24
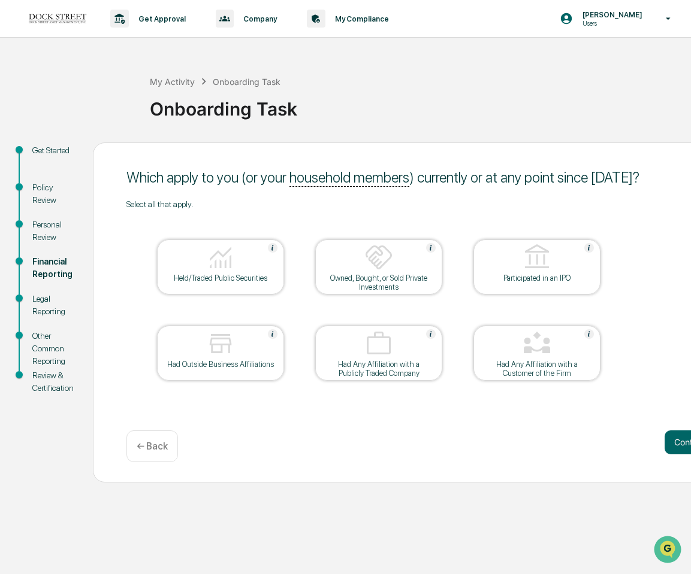
click at [267, 271] on div at bounding box center [221, 258] width 120 height 31
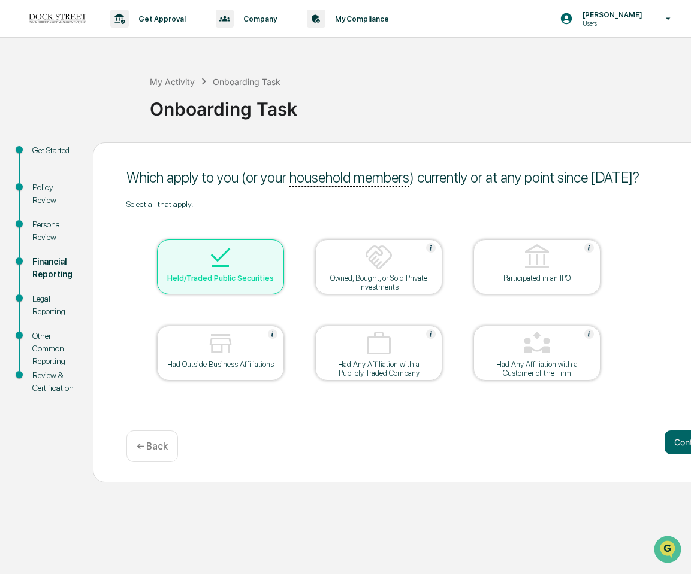
click at [371, 288] on div "Owned, Bought, or Sold Private Investments" at bounding box center [379, 283] width 108 height 18
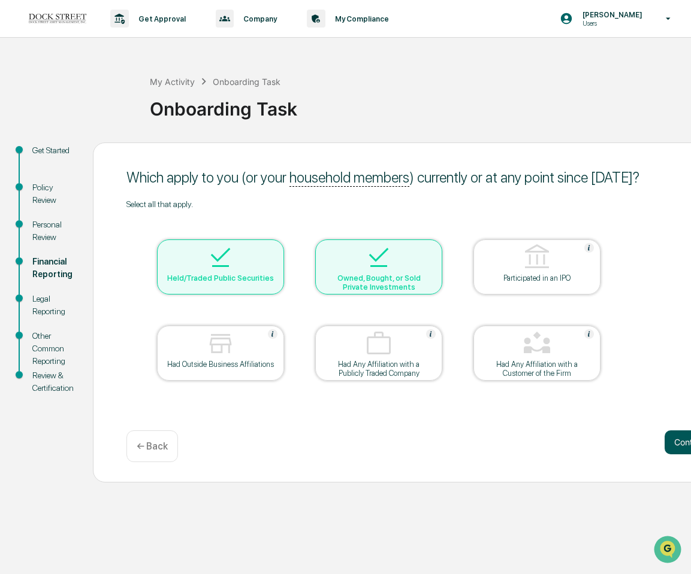
click at [669, 446] on button "Continue" at bounding box center [691, 443] width 54 height 24
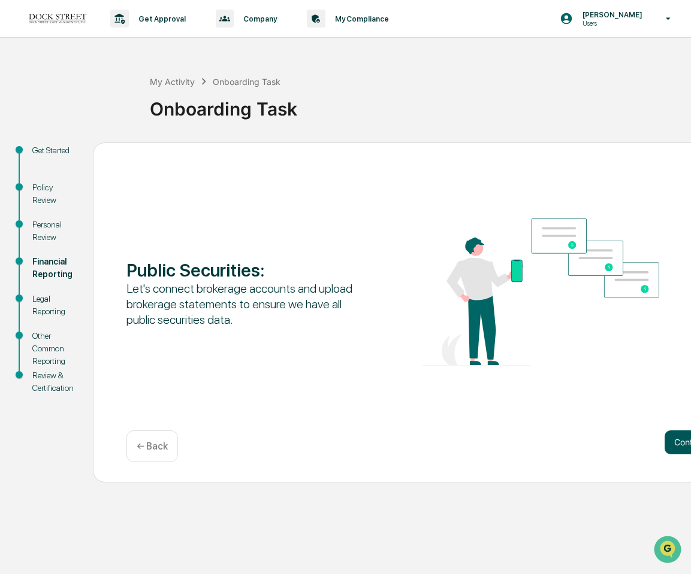
click at [671, 445] on button "Continue" at bounding box center [691, 443] width 54 height 24
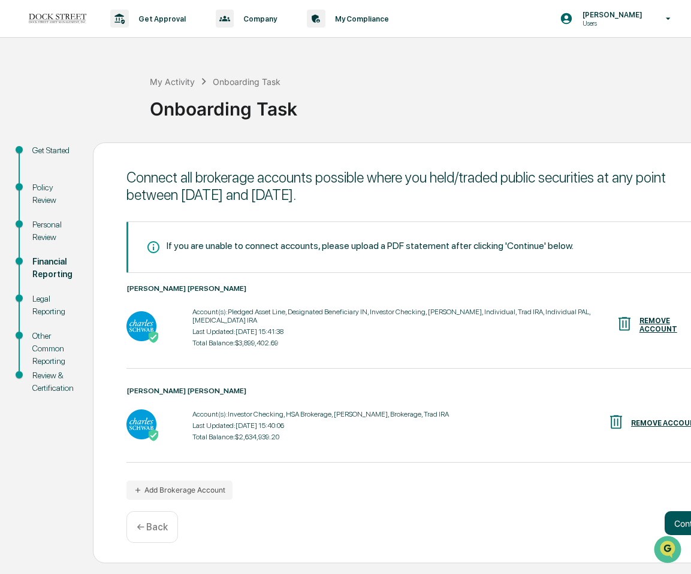
click at [667, 523] on button "Continue" at bounding box center [691, 524] width 54 height 24
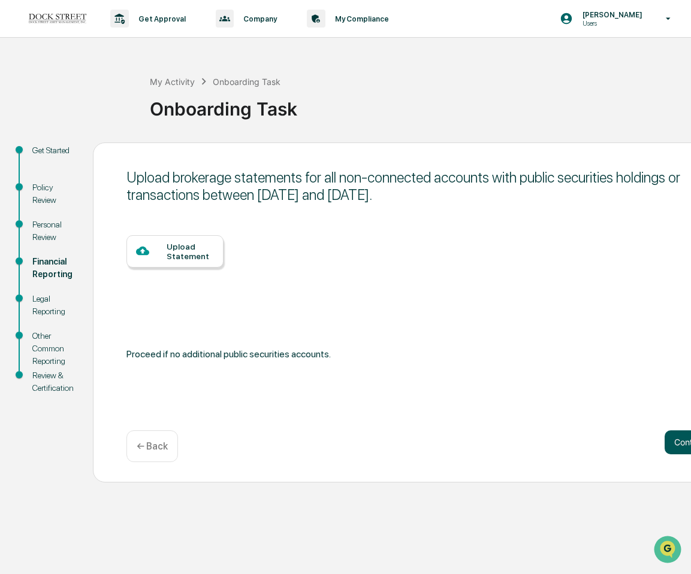
click at [678, 437] on button "Continue" at bounding box center [691, 443] width 54 height 24
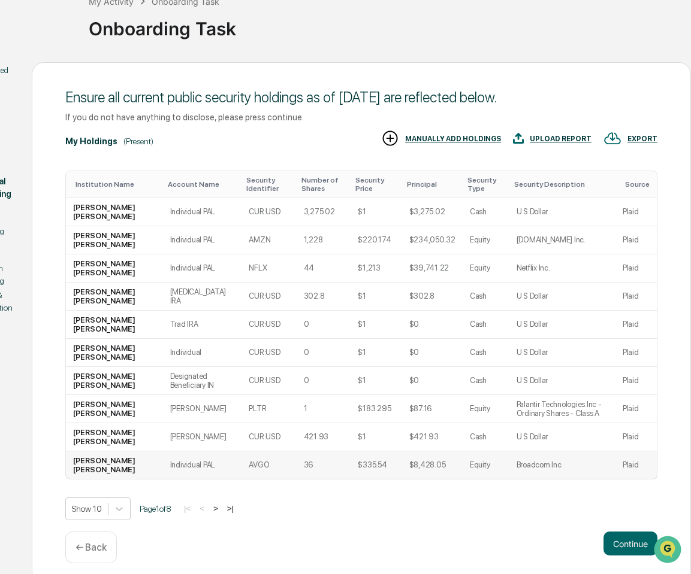
scroll to position [81, 61]
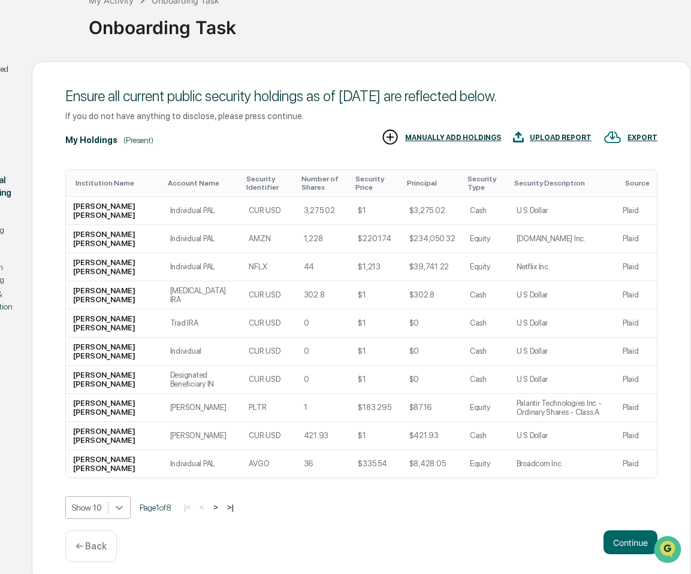
click at [117, 505] on div "Ensure all current public security holdings as of [DATE] are reflected below. I…" at bounding box center [361, 322] width 659 height 522
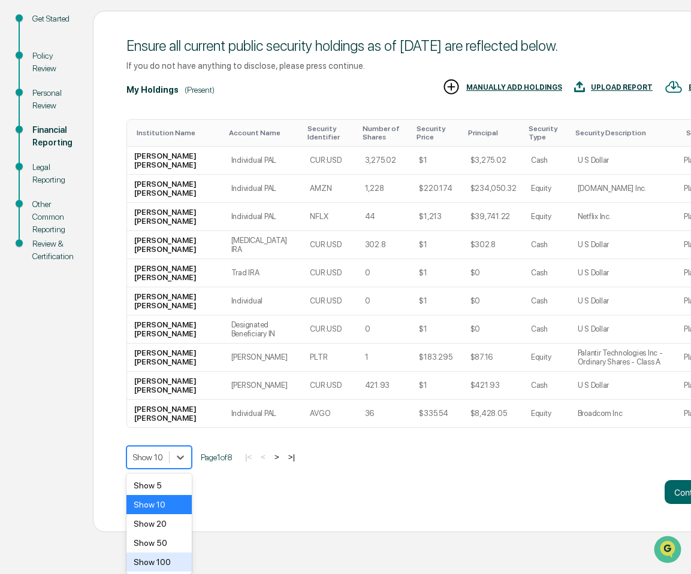
click at [165, 554] on div "Show 100" at bounding box center [158, 562] width 65 height 19
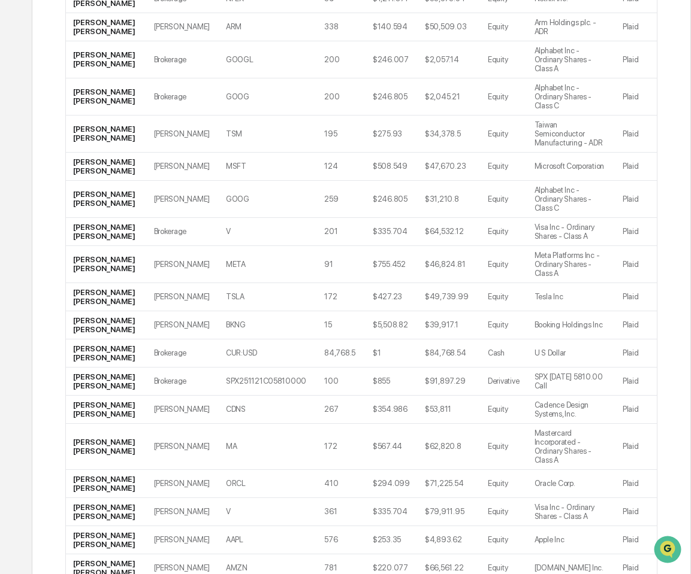
scroll to position [1920, 61]
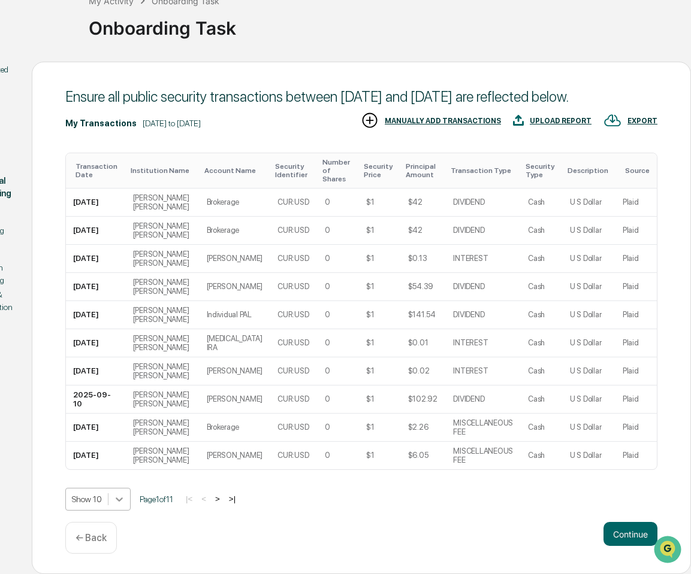
scroll to position [132, 0]
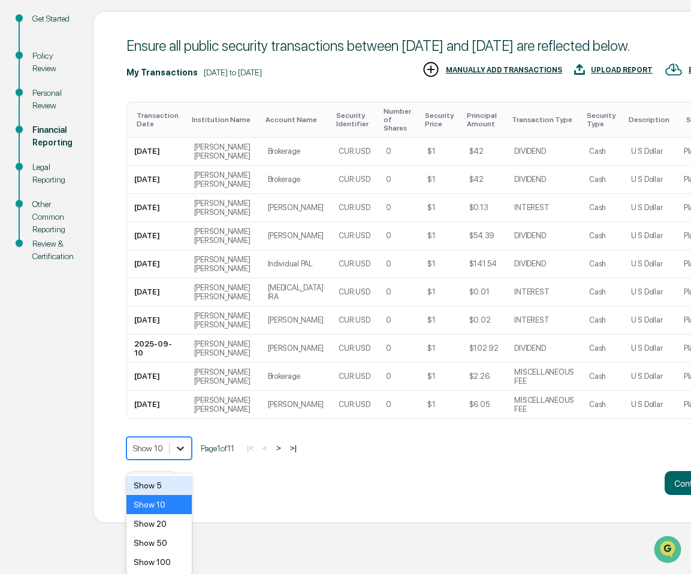
click at [124, 501] on div "Ensure all public security transactions between [DATE] and [DATE] are reflected…" at bounding box center [422, 267] width 659 height 513
click at [155, 563] on div "Show 100" at bounding box center [158, 562] width 65 height 19
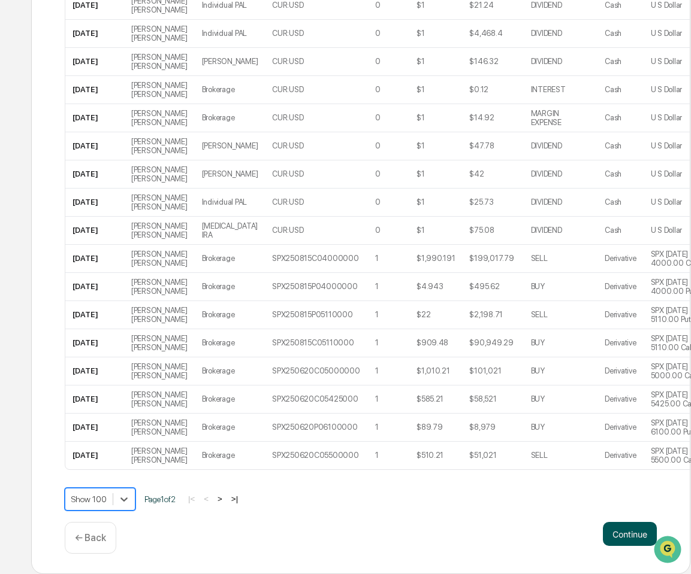
scroll to position [3154, 61]
click at [627, 528] on button "Continue" at bounding box center [630, 534] width 54 height 24
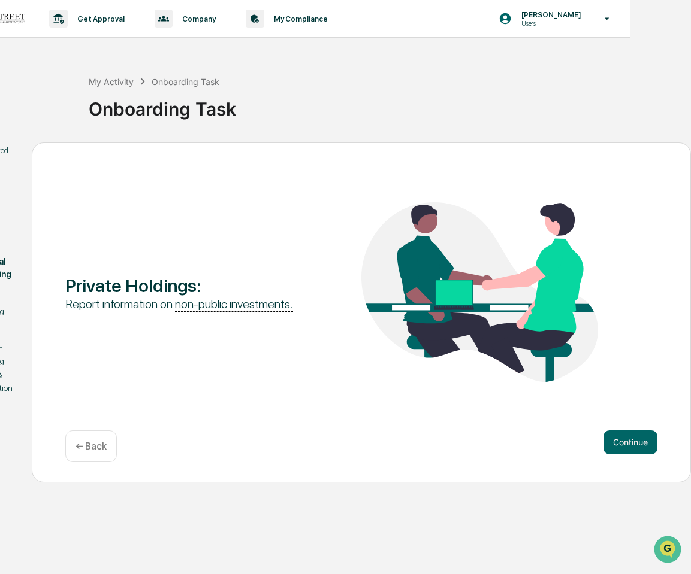
scroll to position [0, 61]
click at [630, 448] on button "Continue" at bounding box center [630, 443] width 54 height 24
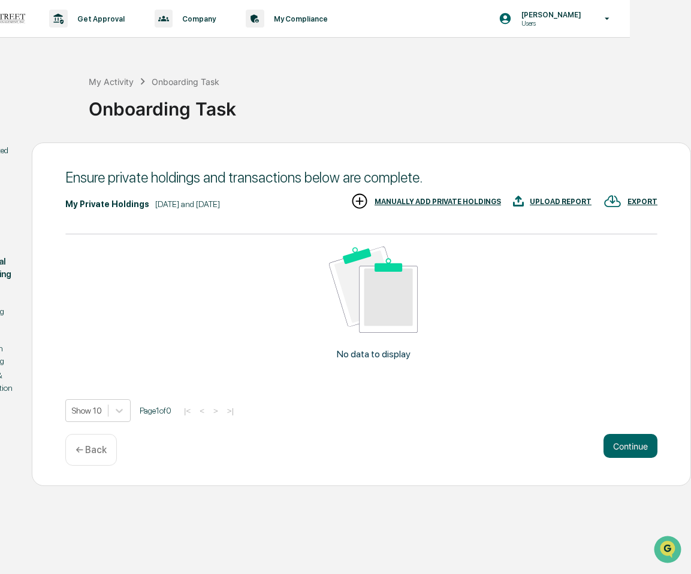
click at [450, 205] on div "MANUALLY ADD PRIVATE HOLDINGS" at bounding box center [437, 202] width 126 height 8
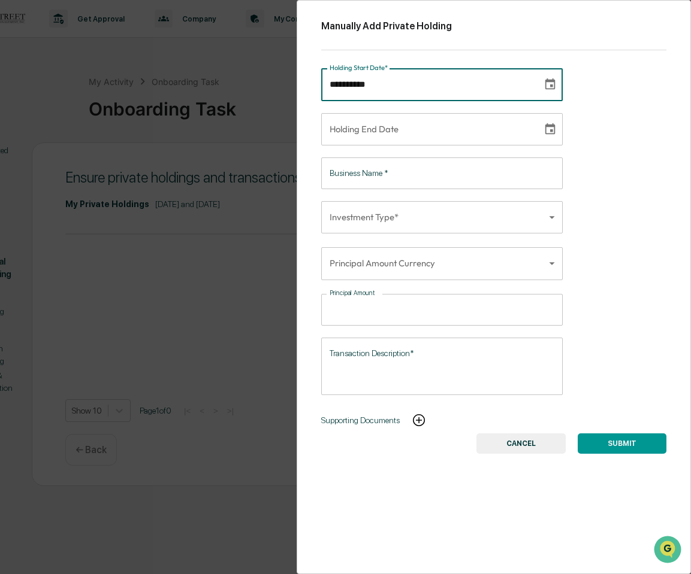
click at [445, 72] on input "**********" at bounding box center [427, 84] width 213 height 32
type input "**********"
click at [438, 138] on input "**********" at bounding box center [427, 129] width 213 height 32
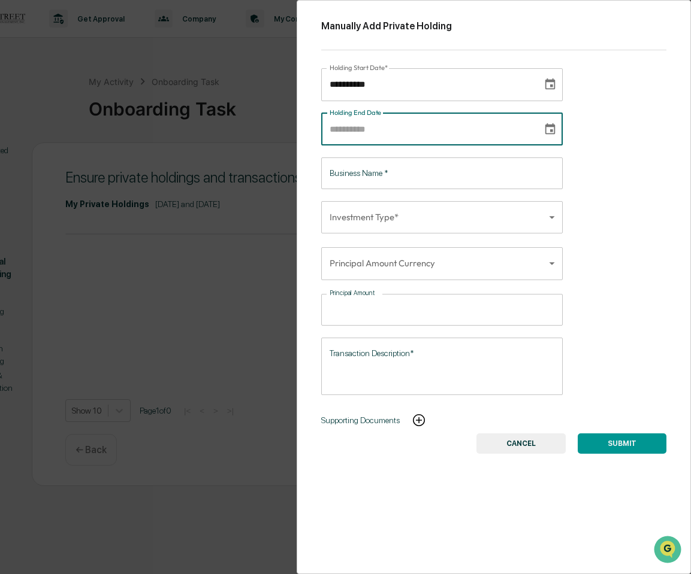
click at [433, 156] on div "**********" at bounding box center [493, 287] width 395 height 574
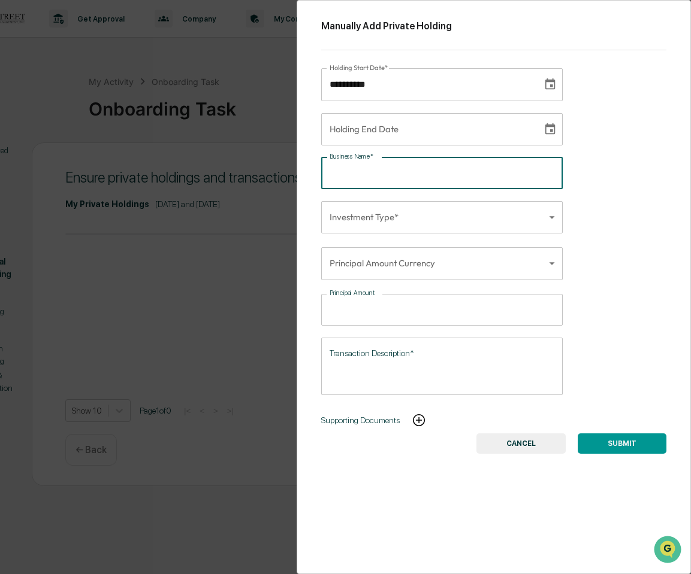
click at [420, 176] on input "Business Name   *" at bounding box center [442, 174] width 242 height 32
type input "**********"
click at [414, 213] on body "**********" at bounding box center [284, 287] width 691 height 574
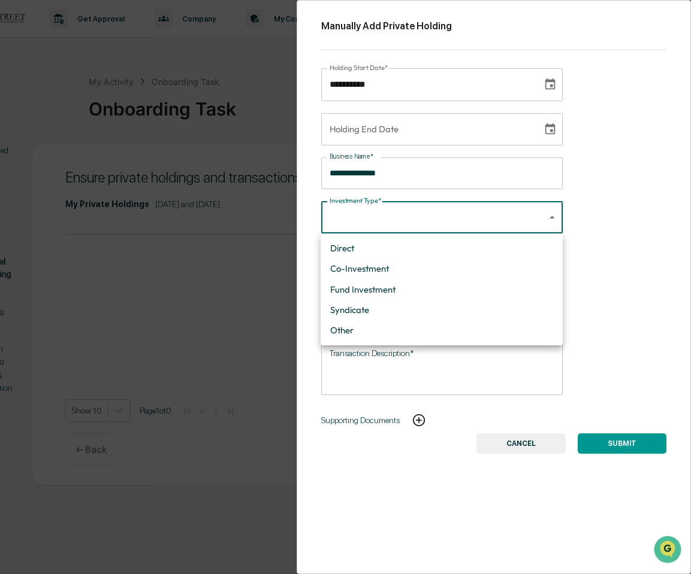
click at [382, 309] on li "Syndicate" at bounding box center [441, 310] width 242 height 20
type input "*********"
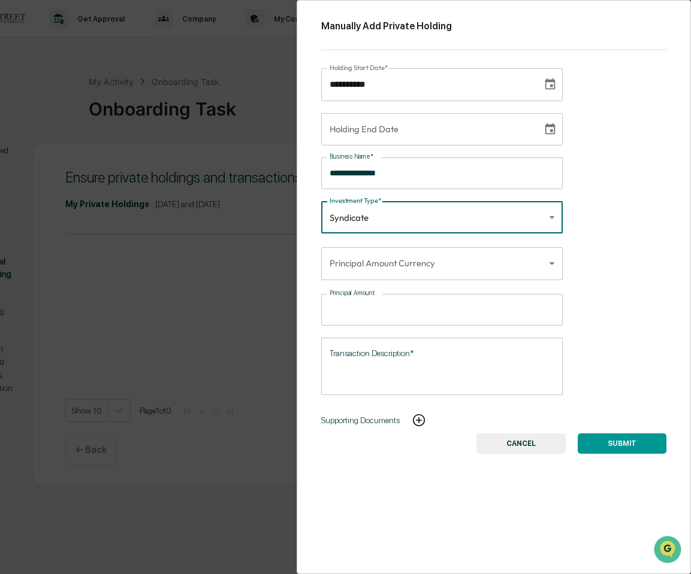
click at [386, 173] on input "**********" at bounding box center [442, 174] width 242 height 32
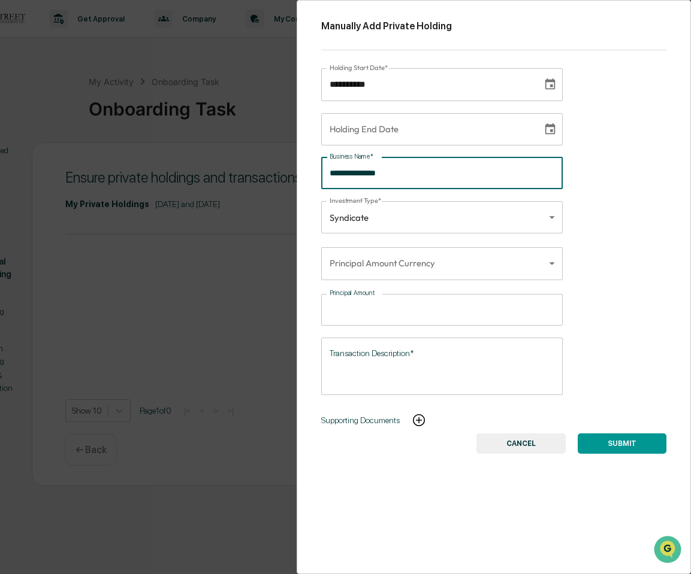
click at [386, 173] on input "**********" at bounding box center [442, 174] width 242 height 32
type input "**********"
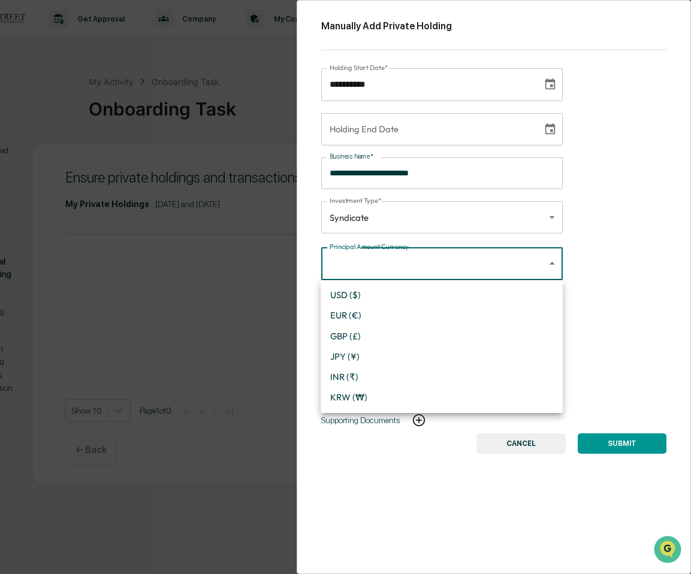
click at [389, 271] on body "**********" at bounding box center [284, 287] width 691 height 574
click at [387, 292] on li "USD ($)" at bounding box center [441, 295] width 242 height 20
type input "*"
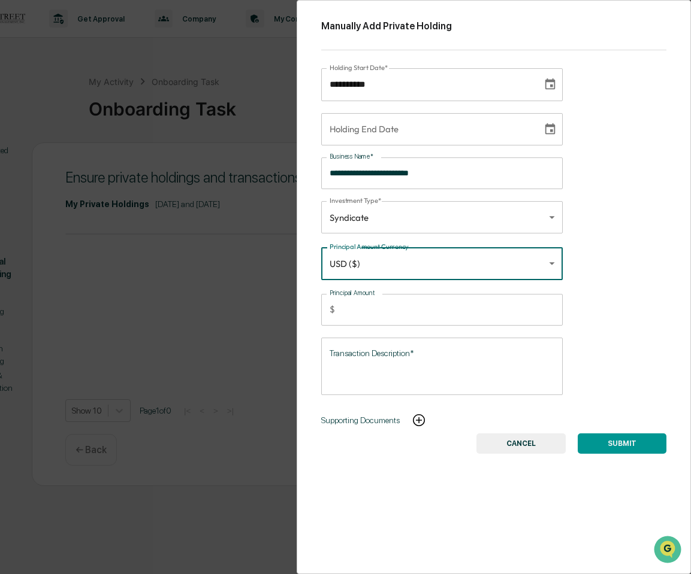
click at [388, 310] on input "Principal Amount" at bounding box center [451, 310] width 223 height 32
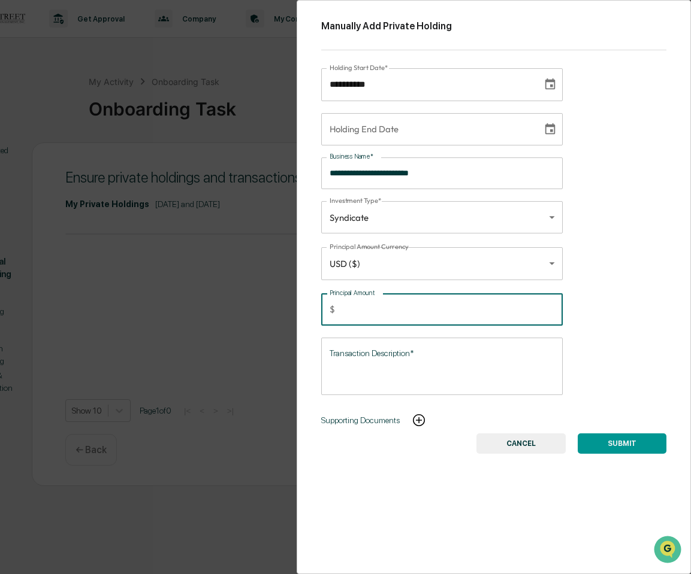
type input "*****"
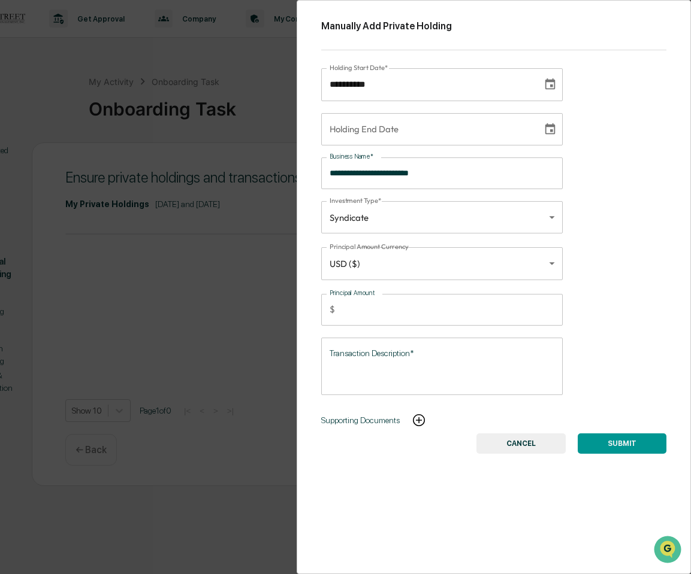
click at [467, 338] on div "* Transaction Description*" at bounding box center [442, 367] width 242 height 58
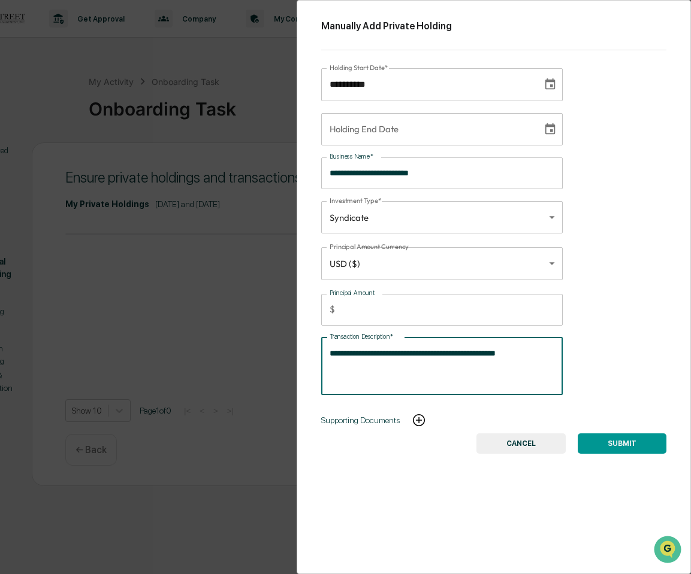
type textarea "**********"
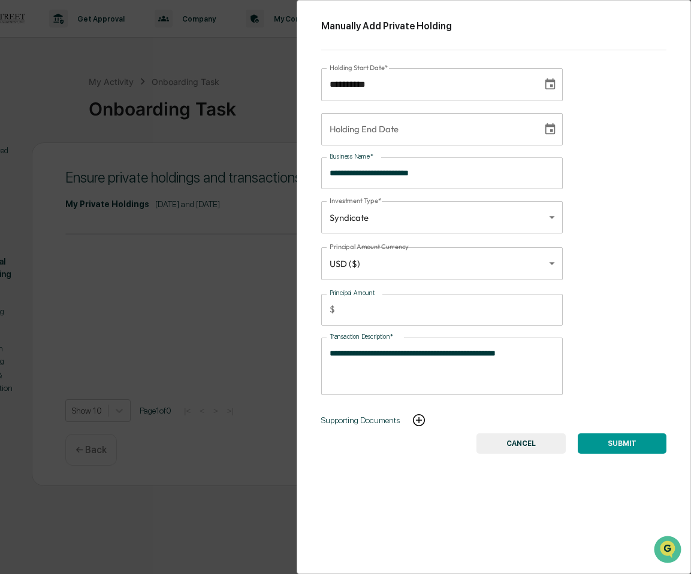
click at [601, 377] on div "**********" at bounding box center [493, 287] width 395 height 574
click at [615, 446] on button "SUBMIT" at bounding box center [621, 444] width 89 height 20
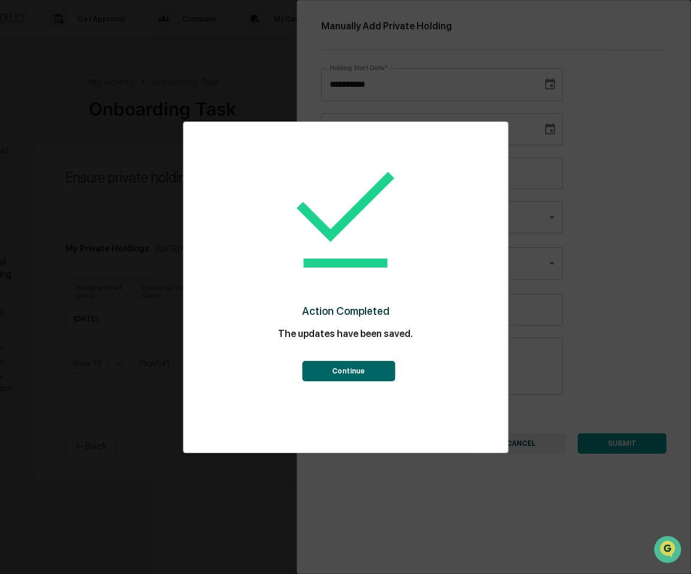
click at [320, 378] on button "Continue" at bounding box center [348, 371] width 93 height 20
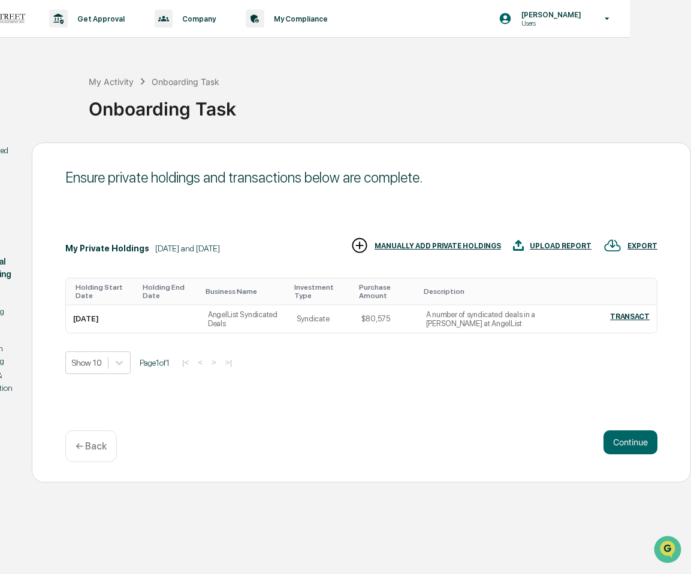
click at [538, 159] on div "Ensure private holdings and transactions below are complete. My Private Holding…" at bounding box center [361, 313] width 659 height 340
click at [638, 436] on button "Continue" at bounding box center [630, 443] width 54 height 24
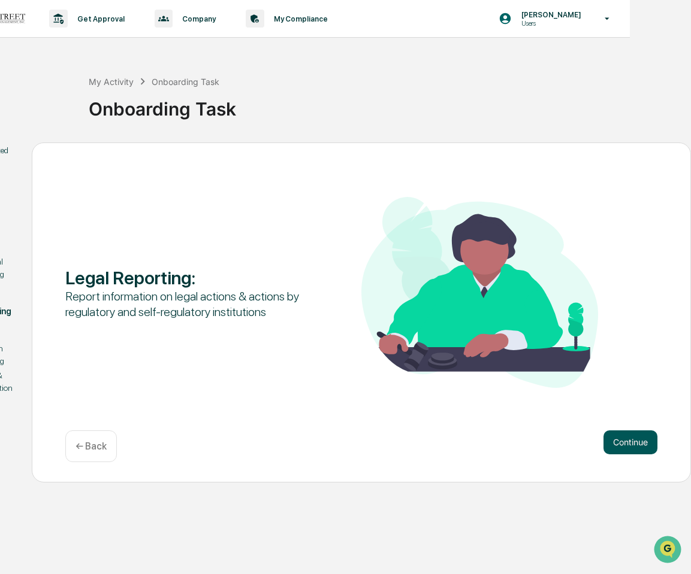
click at [627, 445] on button "Continue" at bounding box center [630, 443] width 54 height 24
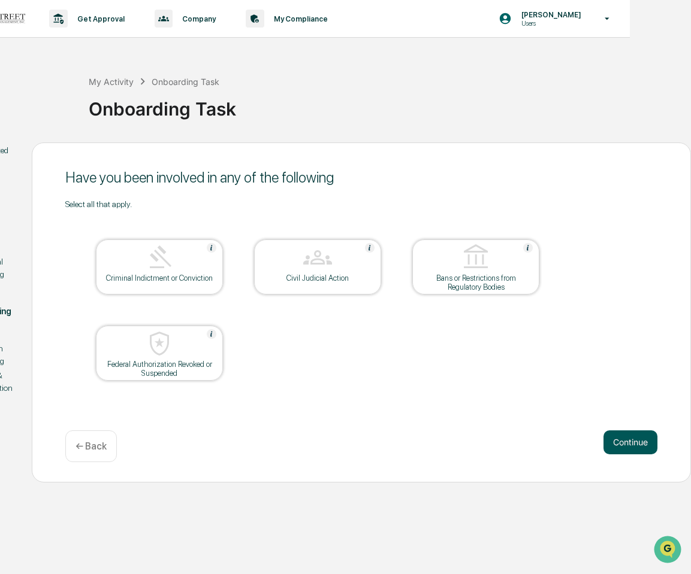
click at [619, 435] on button "Continue" at bounding box center [630, 443] width 54 height 24
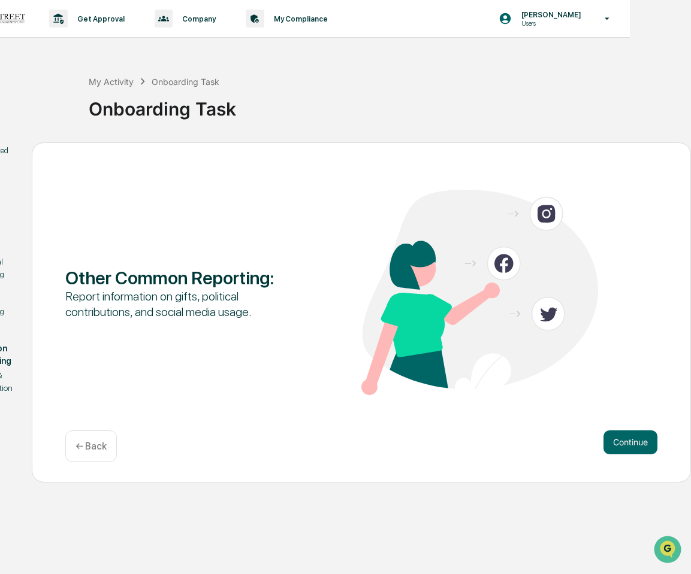
click at [619, 435] on button "Continue" at bounding box center [630, 443] width 54 height 24
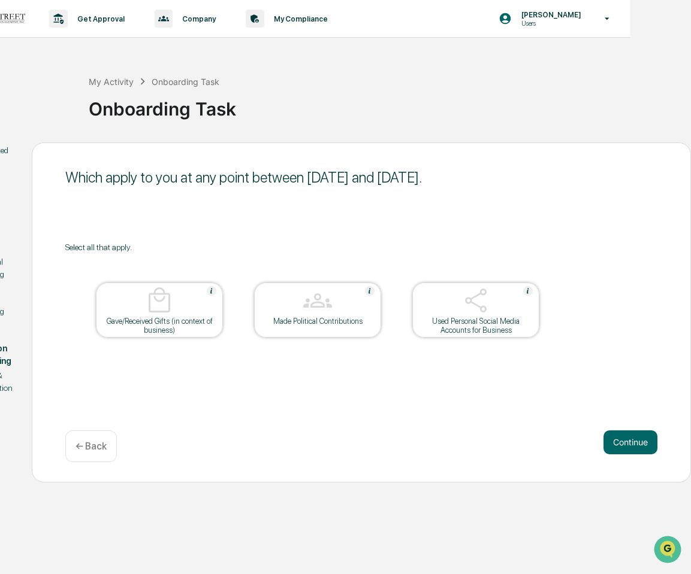
click at [480, 297] on img at bounding box center [475, 300] width 29 height 29
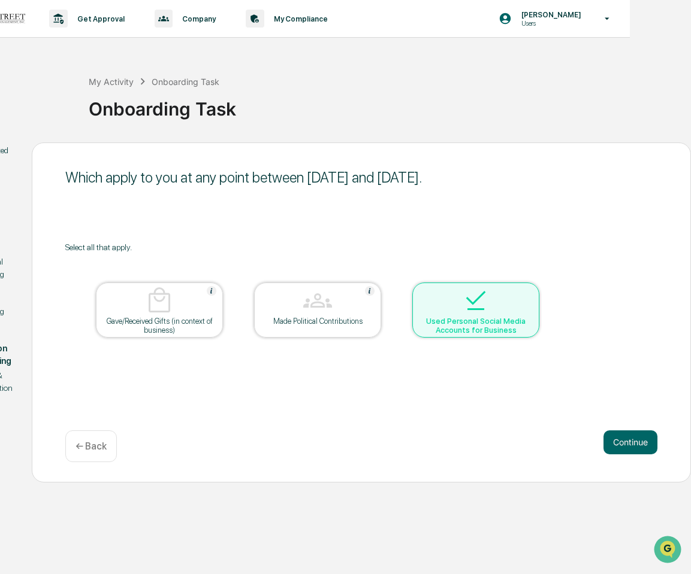
click at [182, 313] on div at bounding box center [159, 301] width 120 height 31
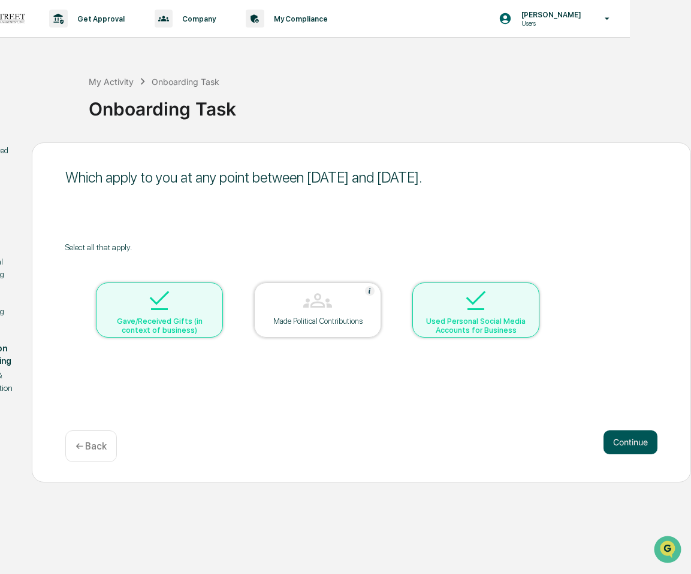
click at [607, 441] on button "Continue" at bounding box center [630, 443] width 54 height 24
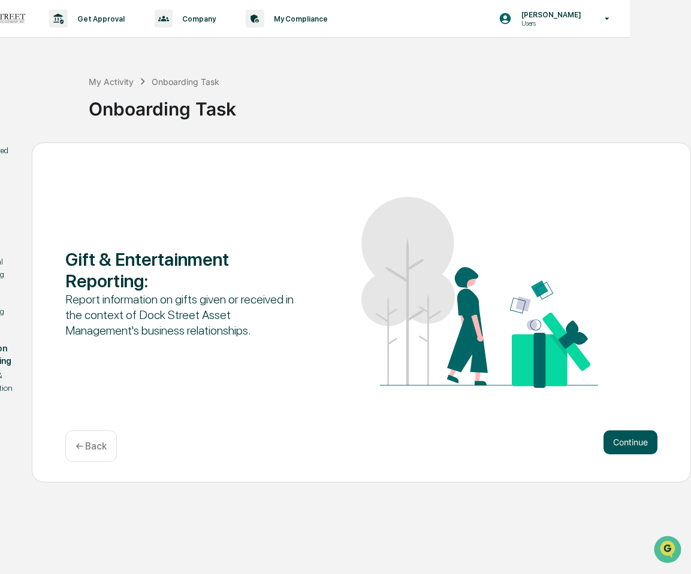
click at [615, 441] on button "Continue" at bounding box center [630, 443] width 54 height 24
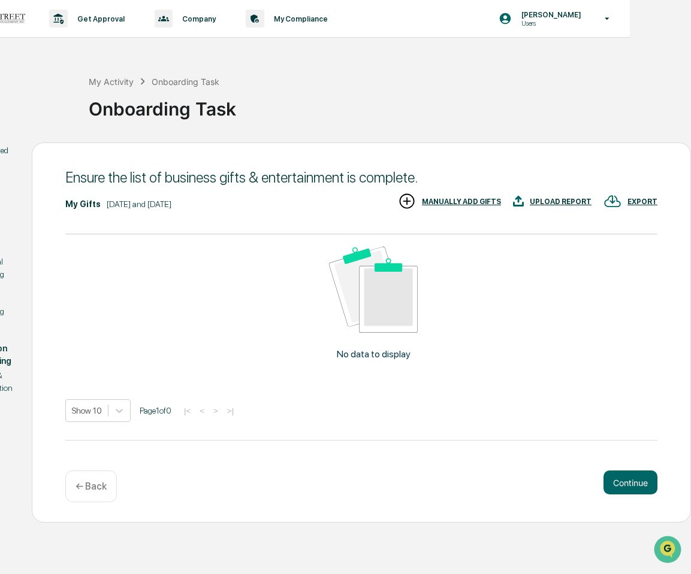
click at [619, 486] on div "Ensure the list of business gifts & entertainment is complete. My Gifts [DATE] …" at bounding box center [361, 333] width 659 height 380
click at [620, 495] on button "Continue" at bounding box center [630, 483] width 54 height 24
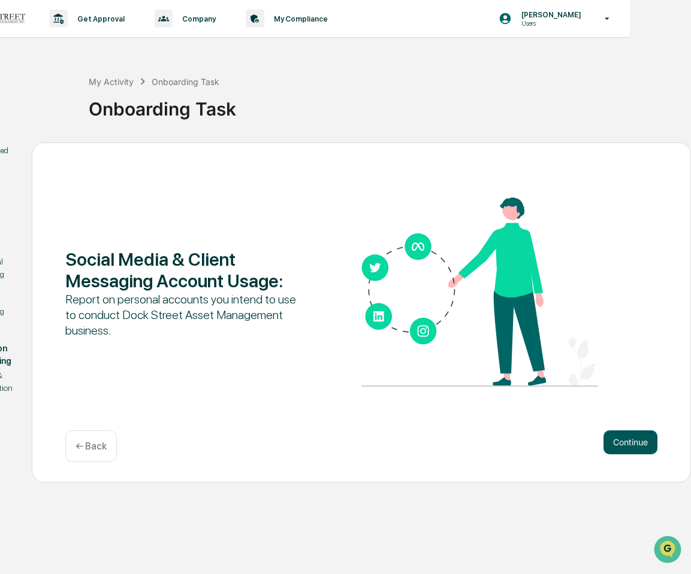
click at [615, 447] on button "Continue" at bounding box center [630, 443] width 54 height 24
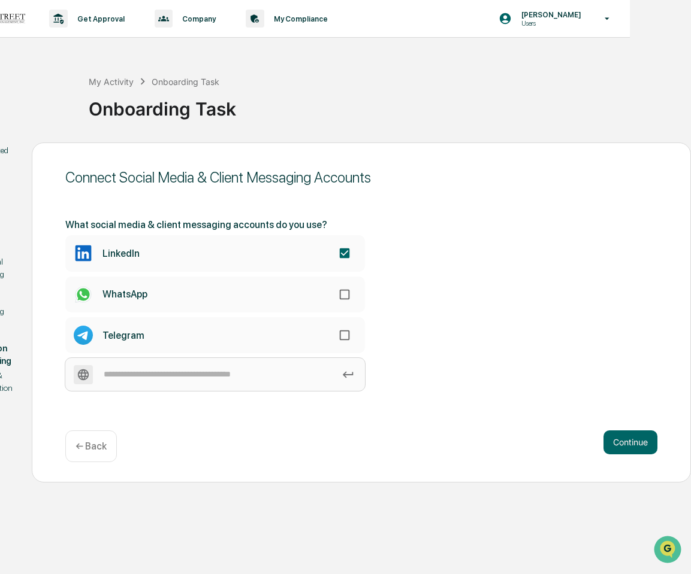
click at [218, 363] on input at bounding box center [214, 374] width 299 height 33
type input "*"
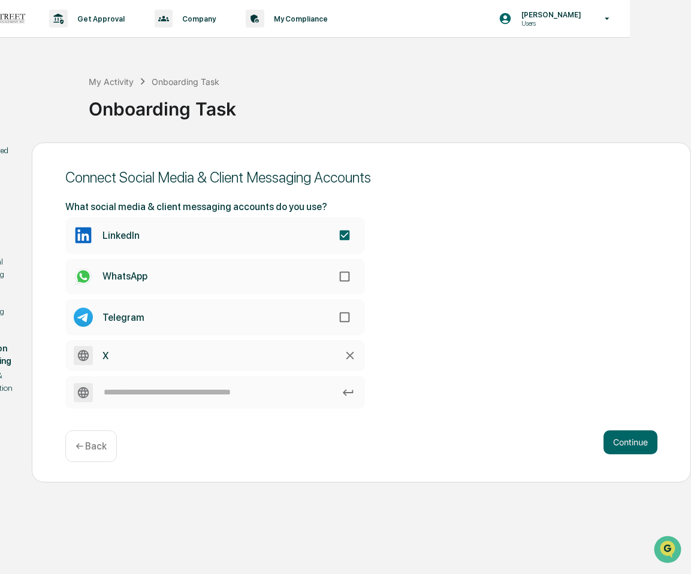
click at [546, 394] on div "What social media & client messaging accounts do you use? LinkedIn WhatsApp Tel…" at bounding box center [361, 305] width 592 height 208
click at [235, 393] on input at bounding box center [214, 392] width 299 height 33
type input "*********"
click at [565, 371] on div "What social media & client messaging accounts do you use? LinkedIn WhatsApp Tel…" at bounding box center [361, 305] width 592 height 208
click at [622, 434] on button "Continue" at bounding box center [630, 443] width 54 height 24
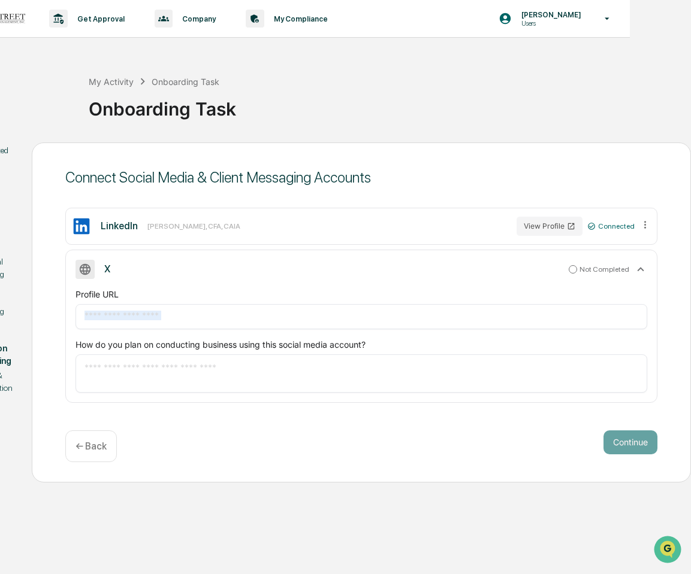
click at [269, 334] on div "Profile URL ​ How do you plan on conducting business using this social media ac…" at bounding box center [360, 341] width 571 height 104
click at [285, 321] on input "text" at bounding box center [360, 317] width 553 height 12
paste input "**********"
type input "**********"
click at [255, 388] on div "* ​" at bounding box center [360, 374] width 571 height 38
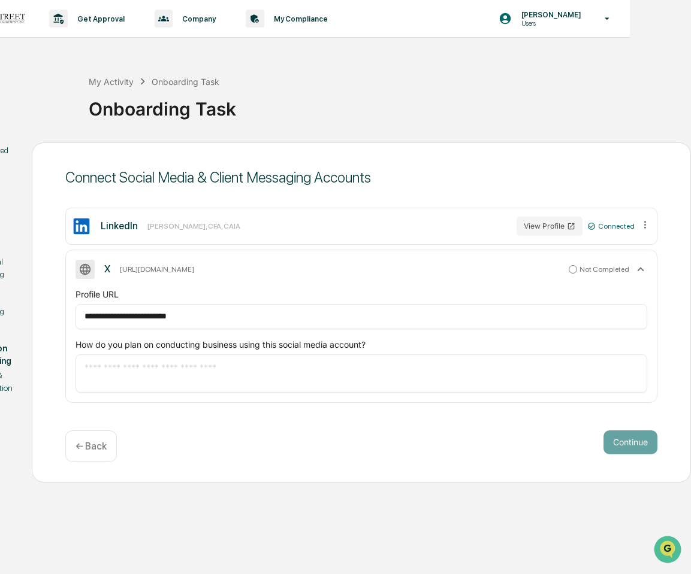
click at [262, 369] on textarea at bounding box center [360, 373] width 553 height 25
type textarea "**********"
click at [615, 437] on button "Continue" at bounding box center [630, 443] width 54 height 24
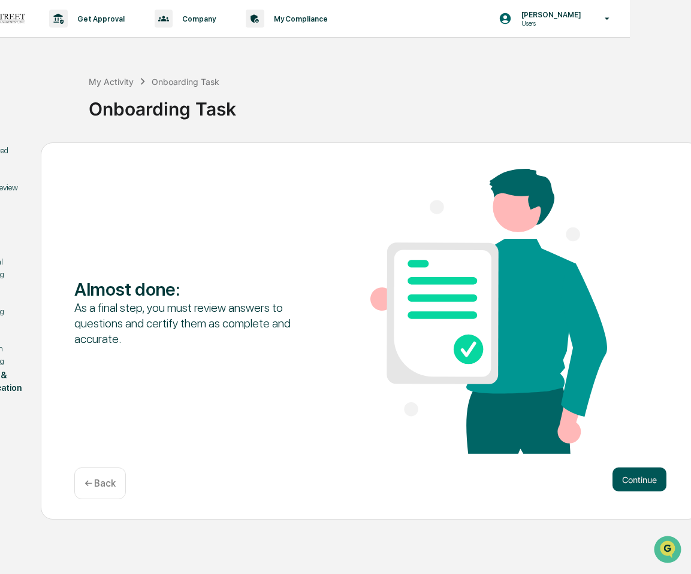
click at [636, 476] on button "Continue" at bounding box center [639, 480] width 54 height 24
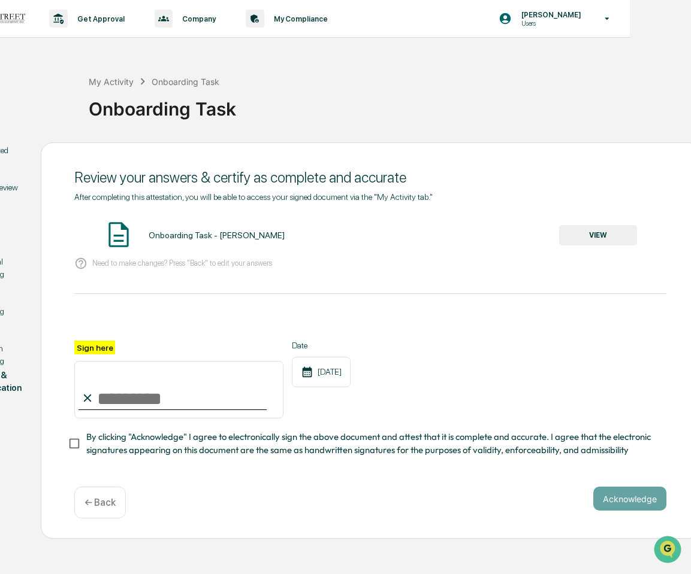
click at [280, 226] on div "Onboarding Task - [PERSON_NAME] VIEW" at bounding box center [370, 236] width 592 height 32
click at [592, 232] on button "VIEW" at bounding box center [598, 235] width 78 height 20
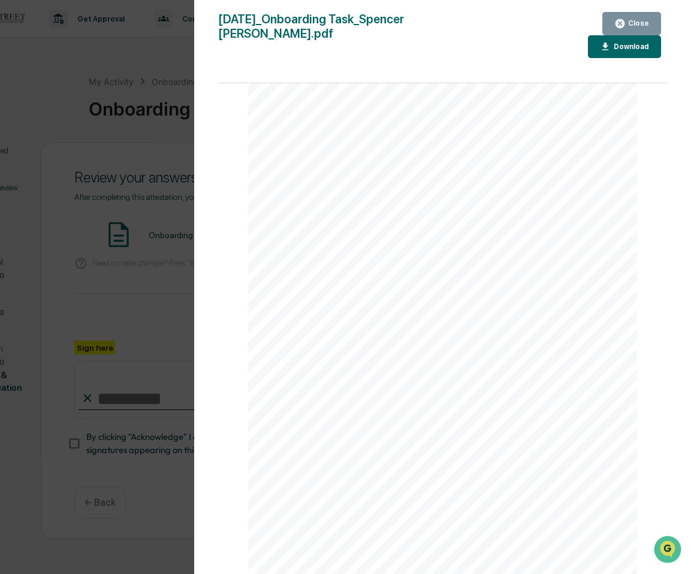
scroll to position [4779, 0]
click at [624, 25] on icon "button" at bounding box center [619, 23] width 9 height 9
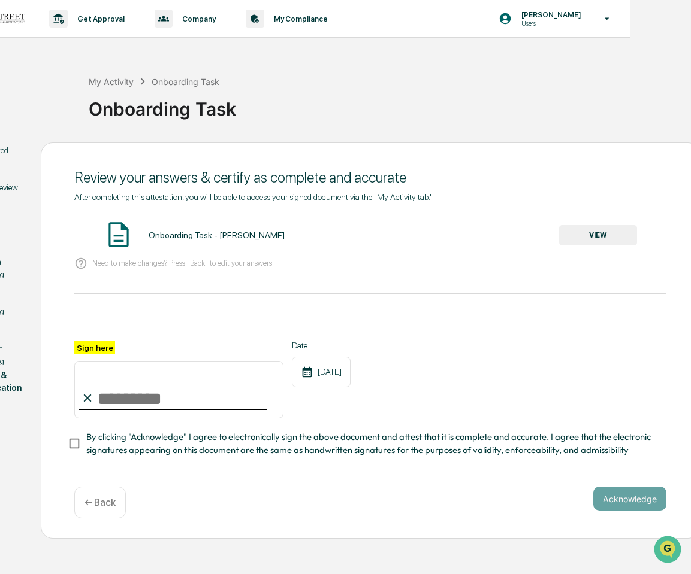
click at [111, 394] on input "Sign here" at bounding box center [178, 390] width 209 height 58
type input "**********"
click at [524, 316] on div at bounding box center [370, 326] width 592 height 29
click at [180, 441] on span "By clicking "Acknowledge" I agree to electronically sign the above document and…" at bounding box center [371, 444] width 570 height 27
click at [616, 503] on button "Acknowledge" at bounding box center [629, 499] width 73 height 24
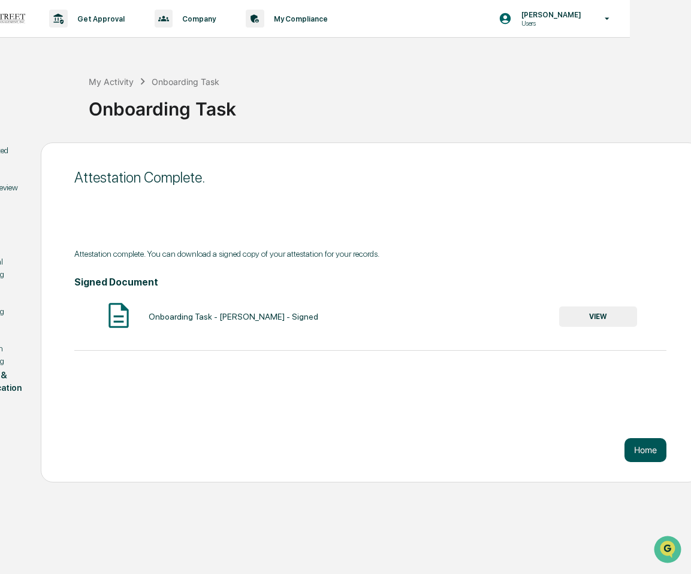
click at [624, 456] on button "Home" at bounding box center [645, 450] width 42 height 24
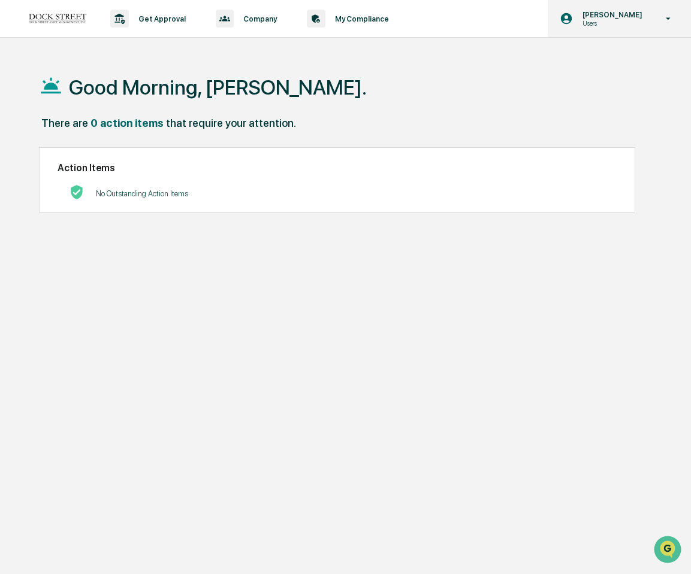
click at [652, 23] on div "[PERSON_NAME] Users" at bounding box center [618, 18] width 143 height 37
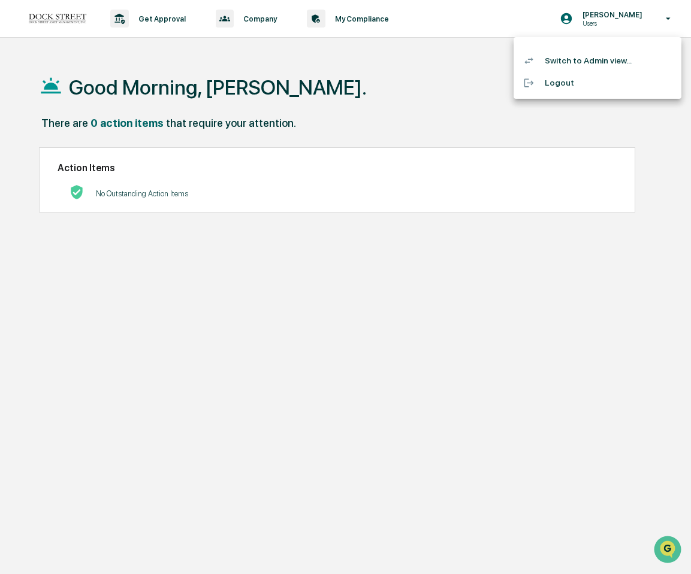
click at [589, 61] on li "Switch to Admin view..." at bounding box center [597, 61] width 168 height 22
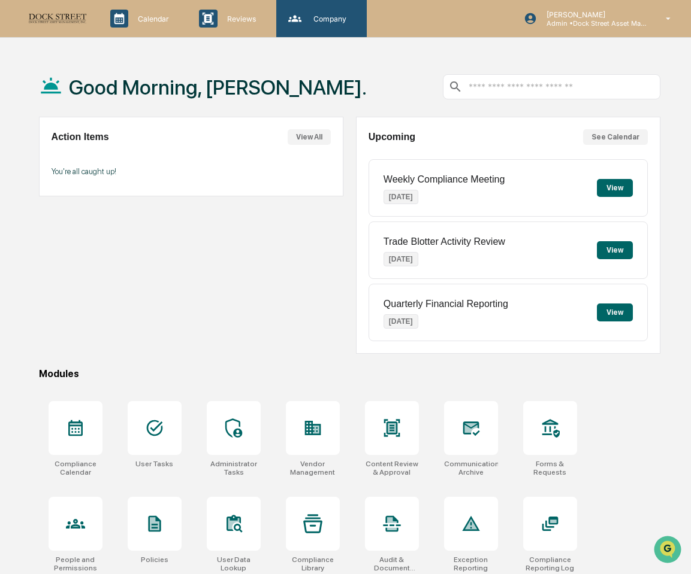
click at [329, 31] on div "Company People, Data, Settings" at bounding box center [321, 18] width 90 height 37
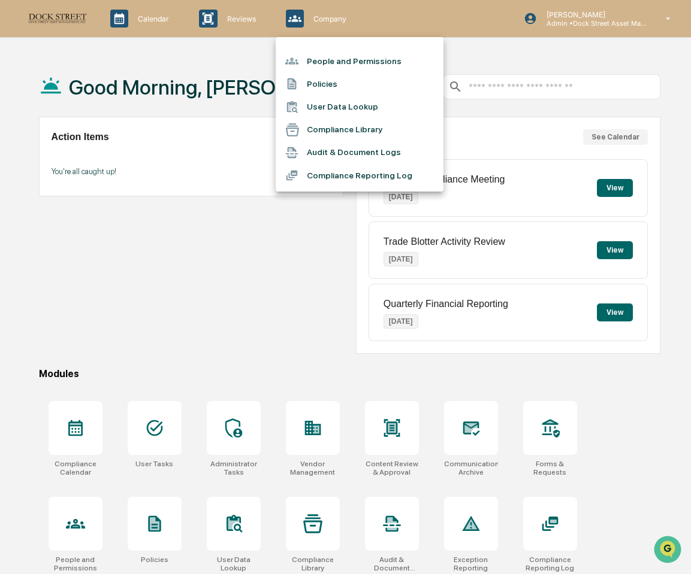
click at [326, 58] on li "People and Permissions" at bounding box center [360, 61] width 168 height 23
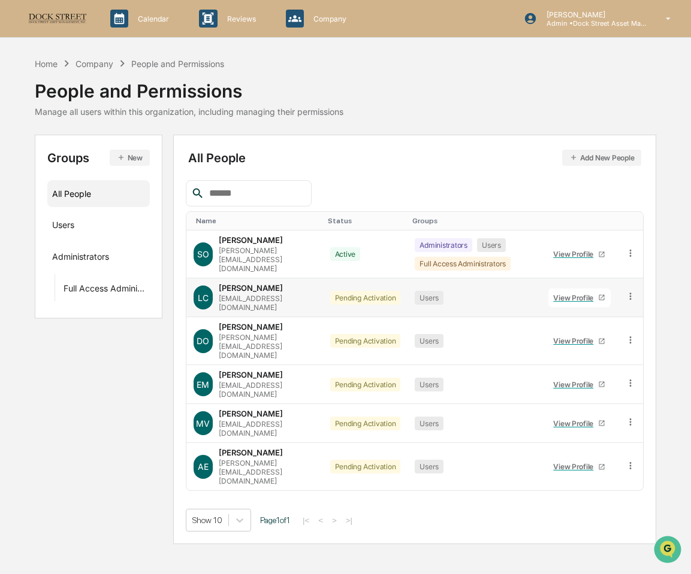
click at [627, 293] on icon at bounding box center [630, 296] width 11 height 11
click at [567, 333] on div "Change Status" at bounding box center [575, 340] width 99 height 14
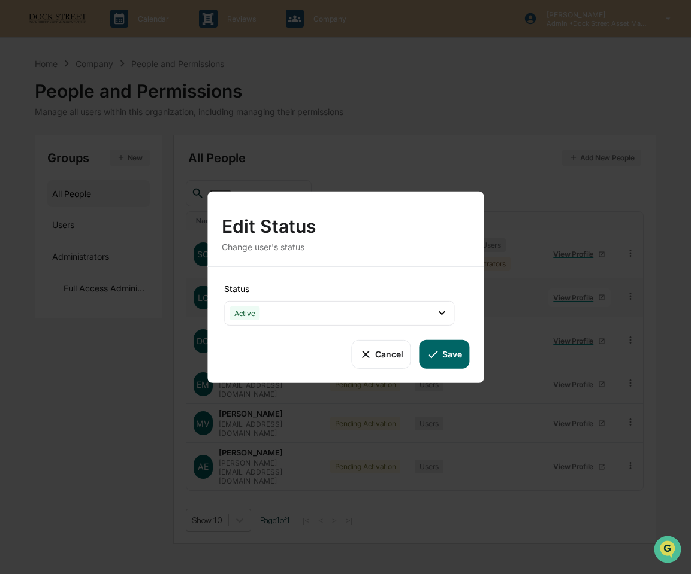
click at [451, 348] on button "Save" at bounding box center [444, 354] width 50 height 29
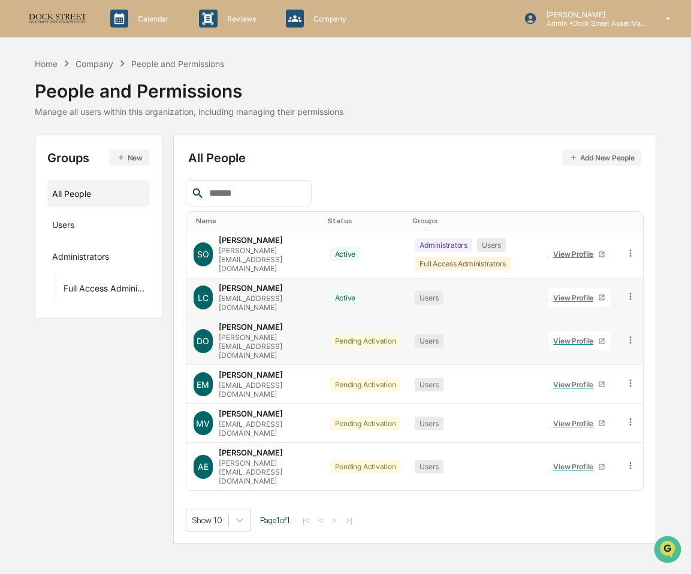
click at [628, 335] on icon at bounding box center [630, 340] width 11 height 11
click at [567, 374] on div "Change Status" at bounding box center [576, 383] width 119 height 24
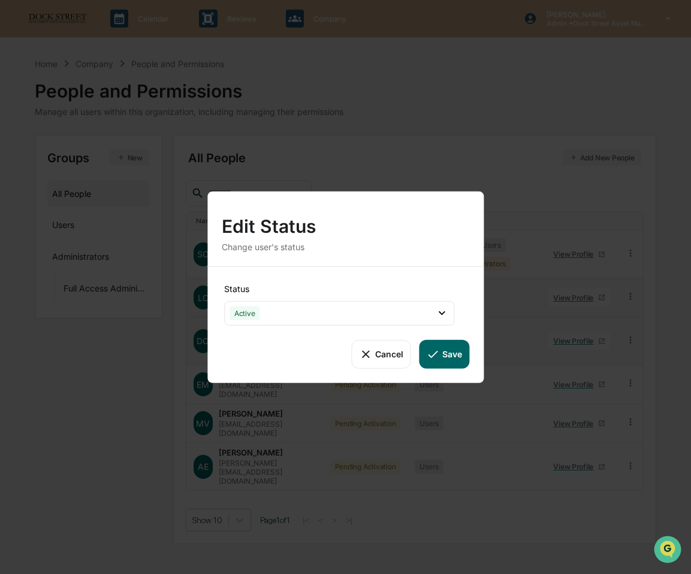
click at [447, 344] on button "Save" at bounding box center [444, 354] width 50 height 29
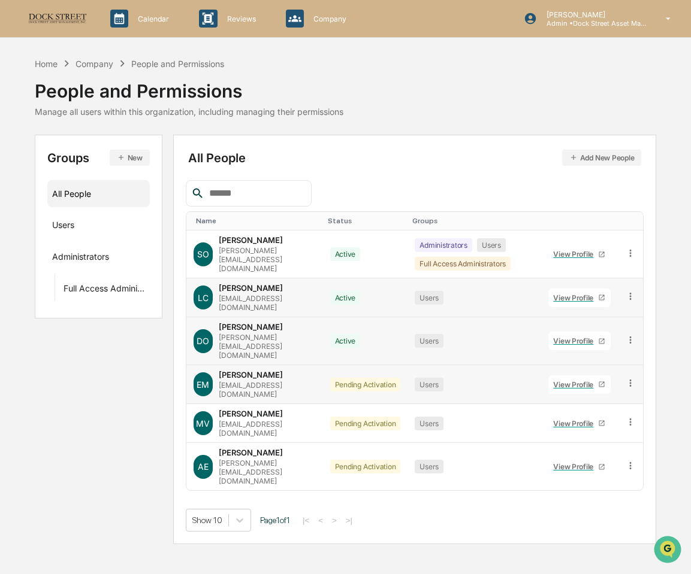
click at [636, 365] on td at bounding box center [631, 384] width 26 height 39
click at [626, 378] on icon at bounding box center [630, 383] width 11 height 11
click at [585, 420] on div "Change Status" at bounding box center [575, 427] width 99 height 14
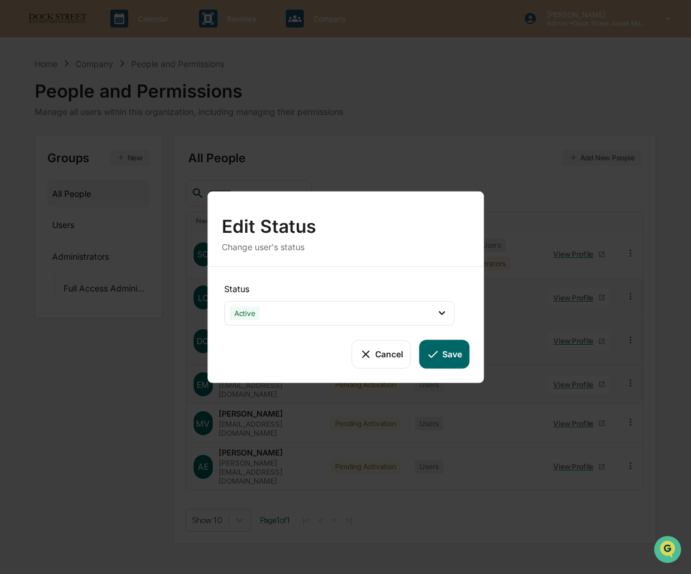
click at [457, 356] on button "Save" at bounding box center [444, 354] width 50 height 29
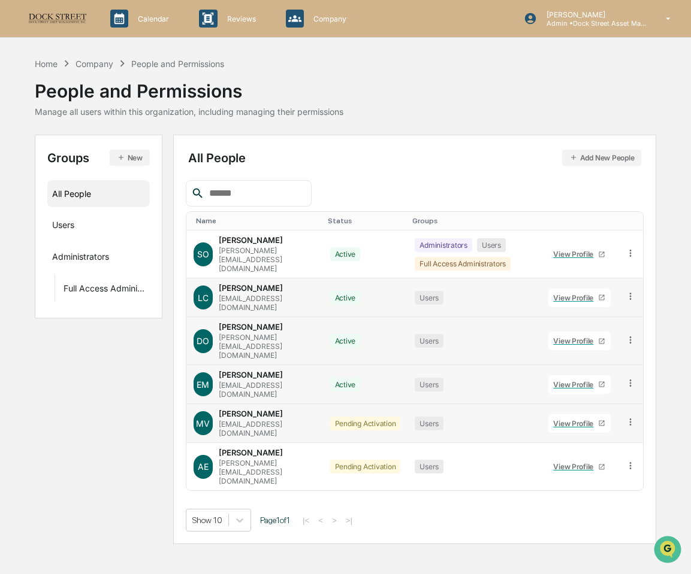
click at [630, 419] on icon at bounding box center [631, 422] width 2 height 7
click at [574, 459] on div "Change Status" at bounding box center [575, 466] width 99 height 14
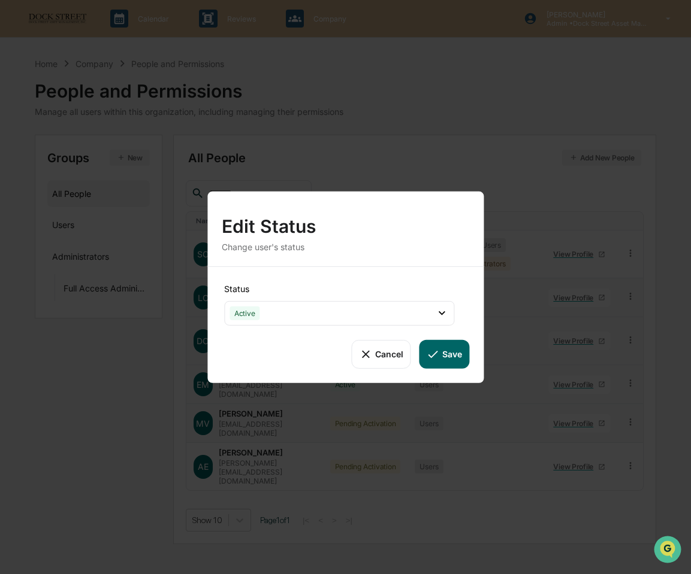
click at [457, 357] on button "Save" at bounding box center [444, 354] width 50 height 29
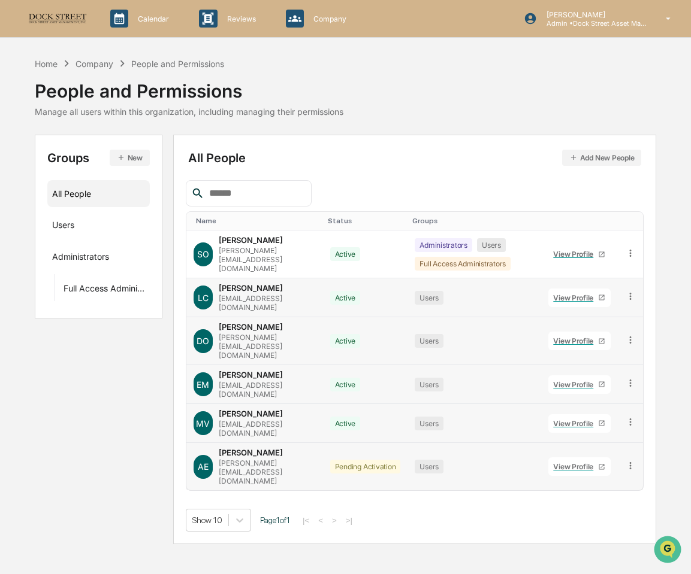
click at [628, 461] on icon at bounding box center [630, 466] width 11 height 11
click at [559, 502] on div "Change Status" at bounding box center [575, 509] width 99 height 14
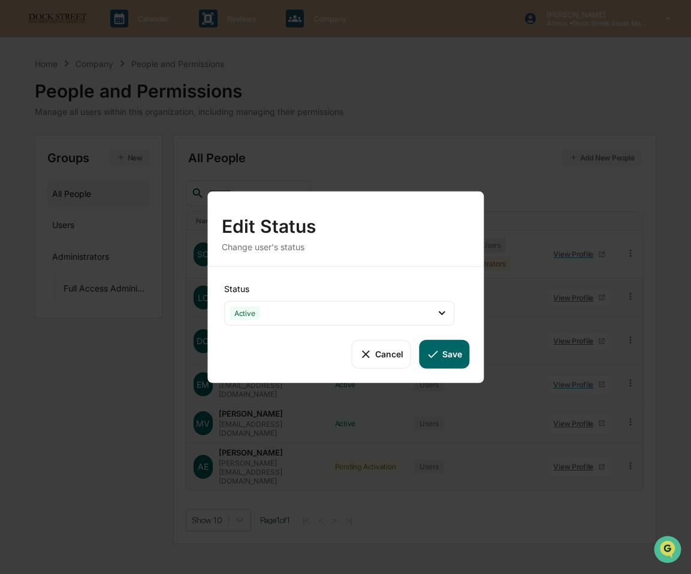
click at [440, 344] on button "Save" at bounding box center [444, 354] width 50 height 29
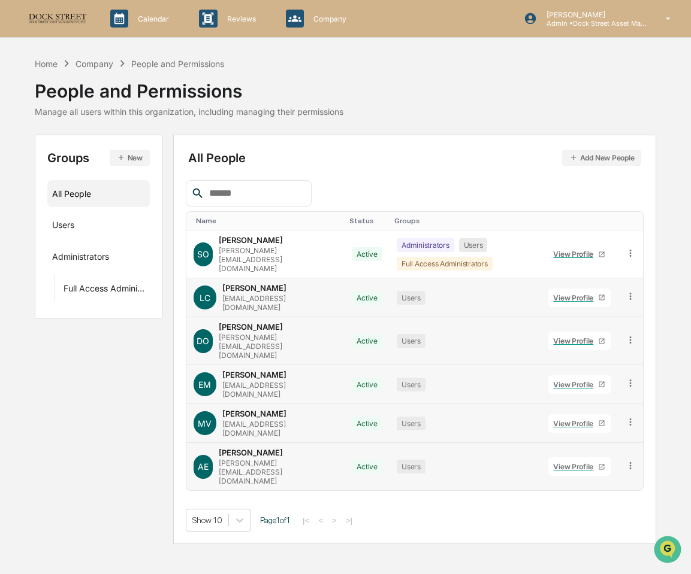
click at [353, 101] on div "Home Company People and Permissions People and Permissions Manage all users wit…" at bounding box center [346, 87] width 622 height 60
click at [380, 59] on div "Home Company People and Permissions People and Permissions Manage all users wit…" at bounding box center [346, 87] width 622 height 60
